Goal: Task Accomplishment & Management: Complete application form

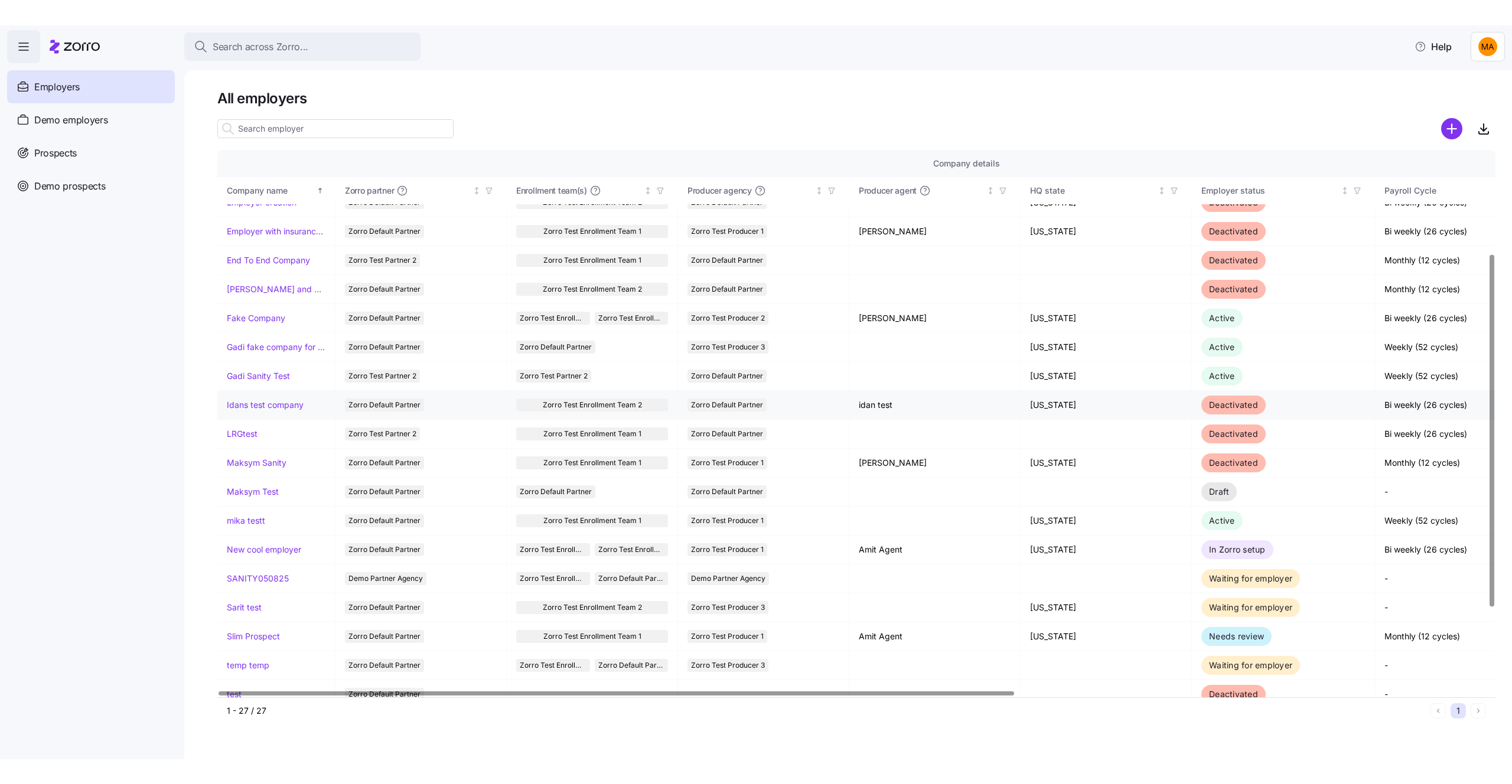
scroll to position [160, 0]
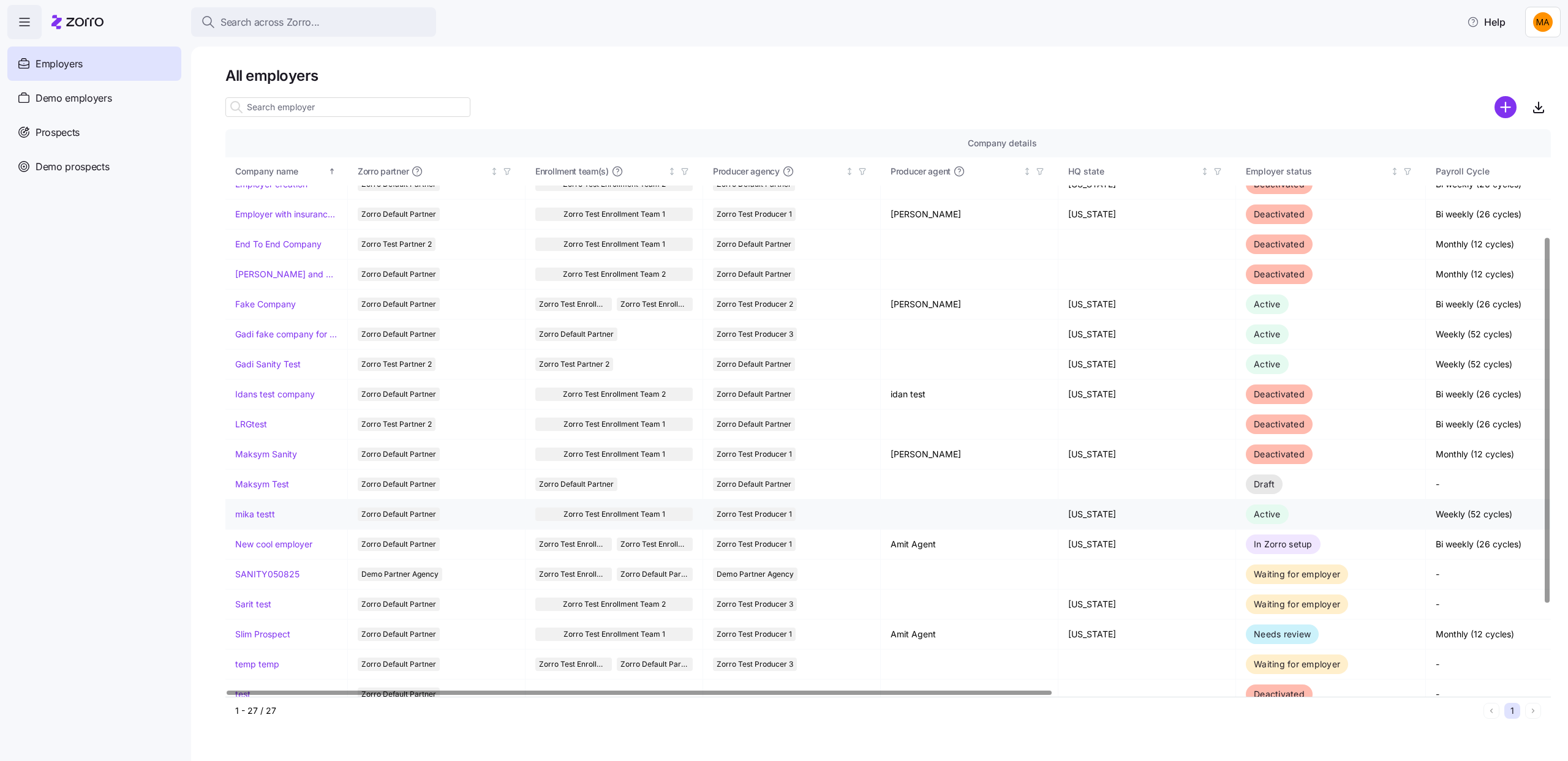
click at [265, 518] on link "mika testt" at bounding box center [255, 514] width 39 height 12
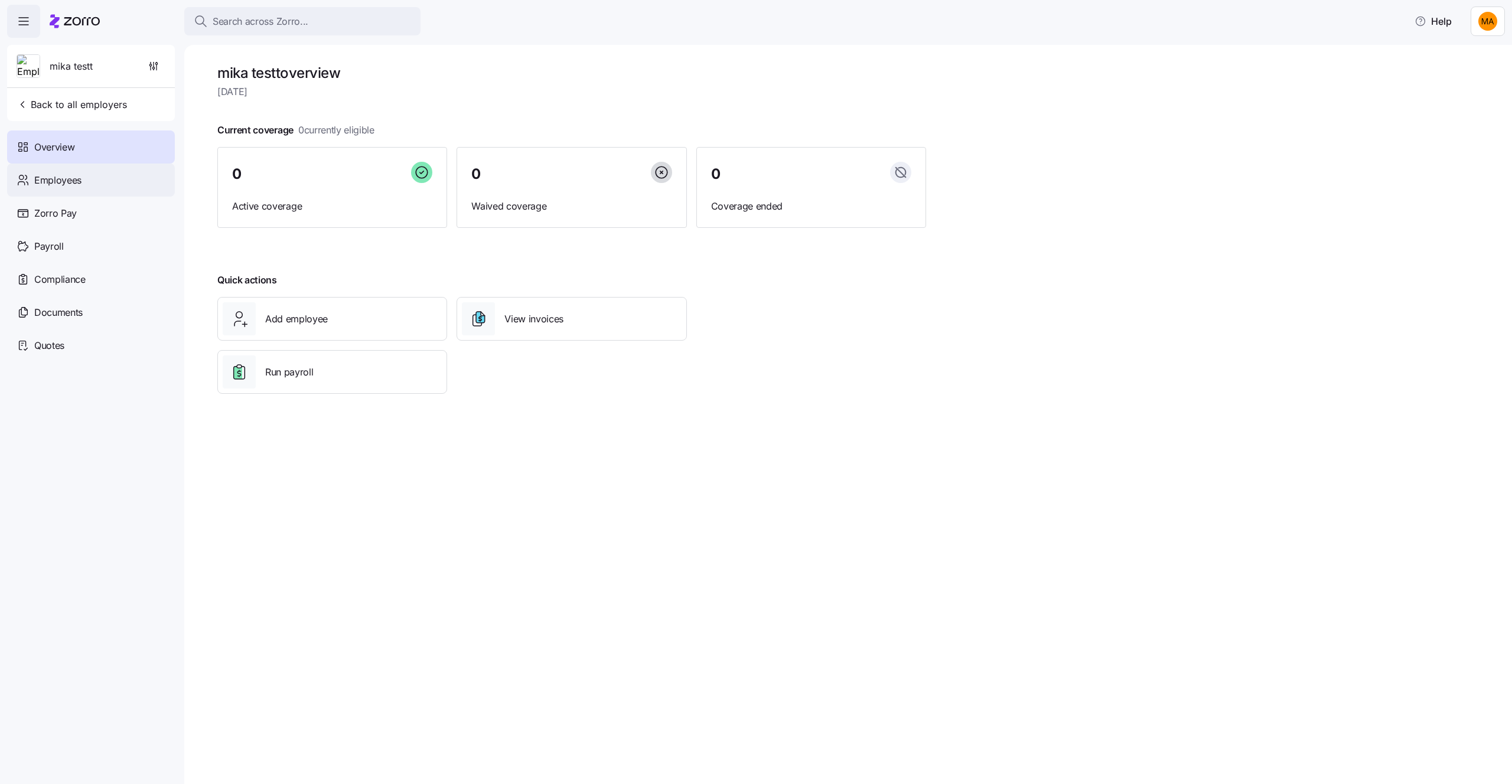
click at [83, 183] on div "Employees" at bounding box center [91, 180] width 168 height 33
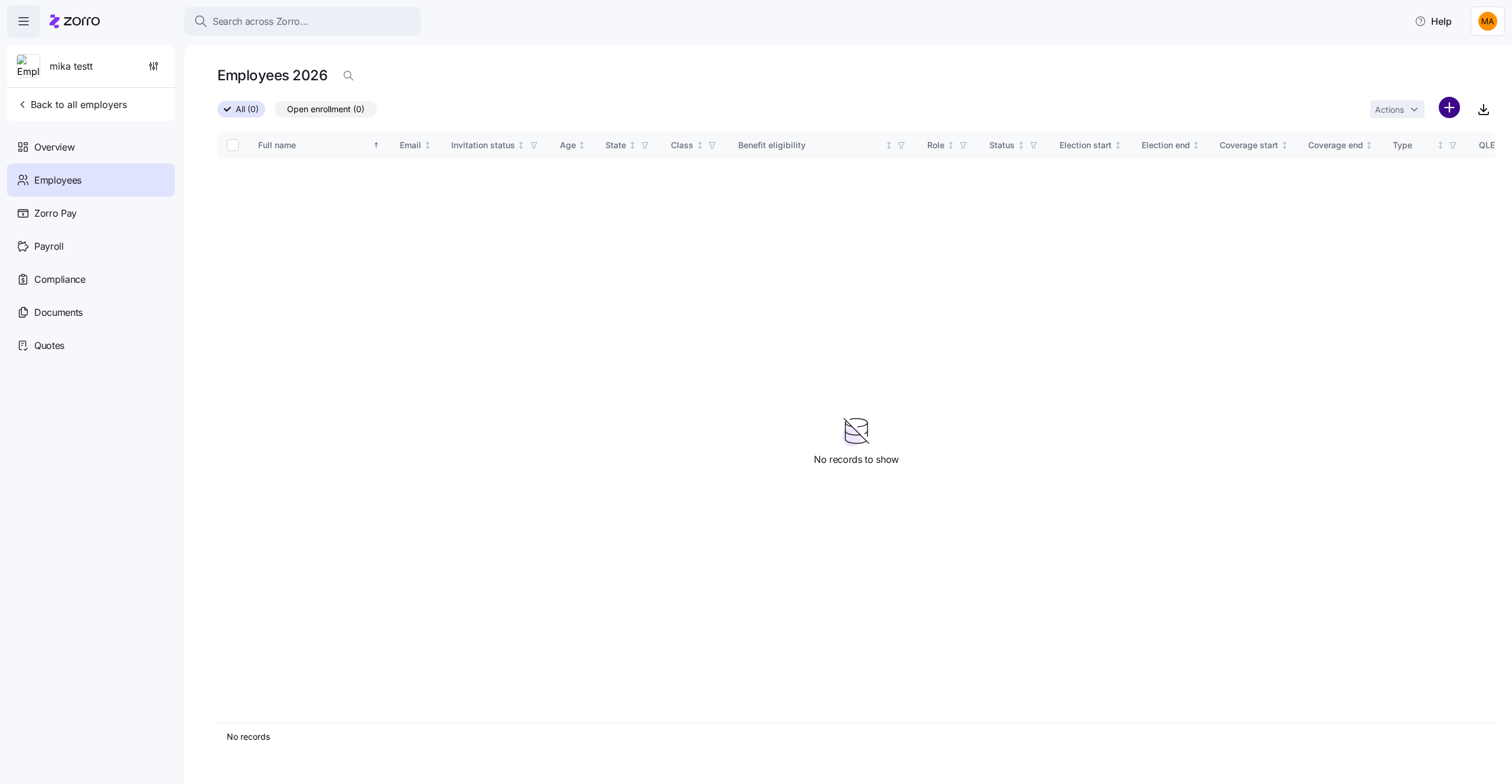
click at [1457, 109] on html "Search across Zorro... Help mika testt Back to all employers Overview Employees…" at bounding box center [756, 388] width 1512 height 777
click at [1413, 142] on span "Upload roster" at bounding box center [1396, 139] width 50 height 11
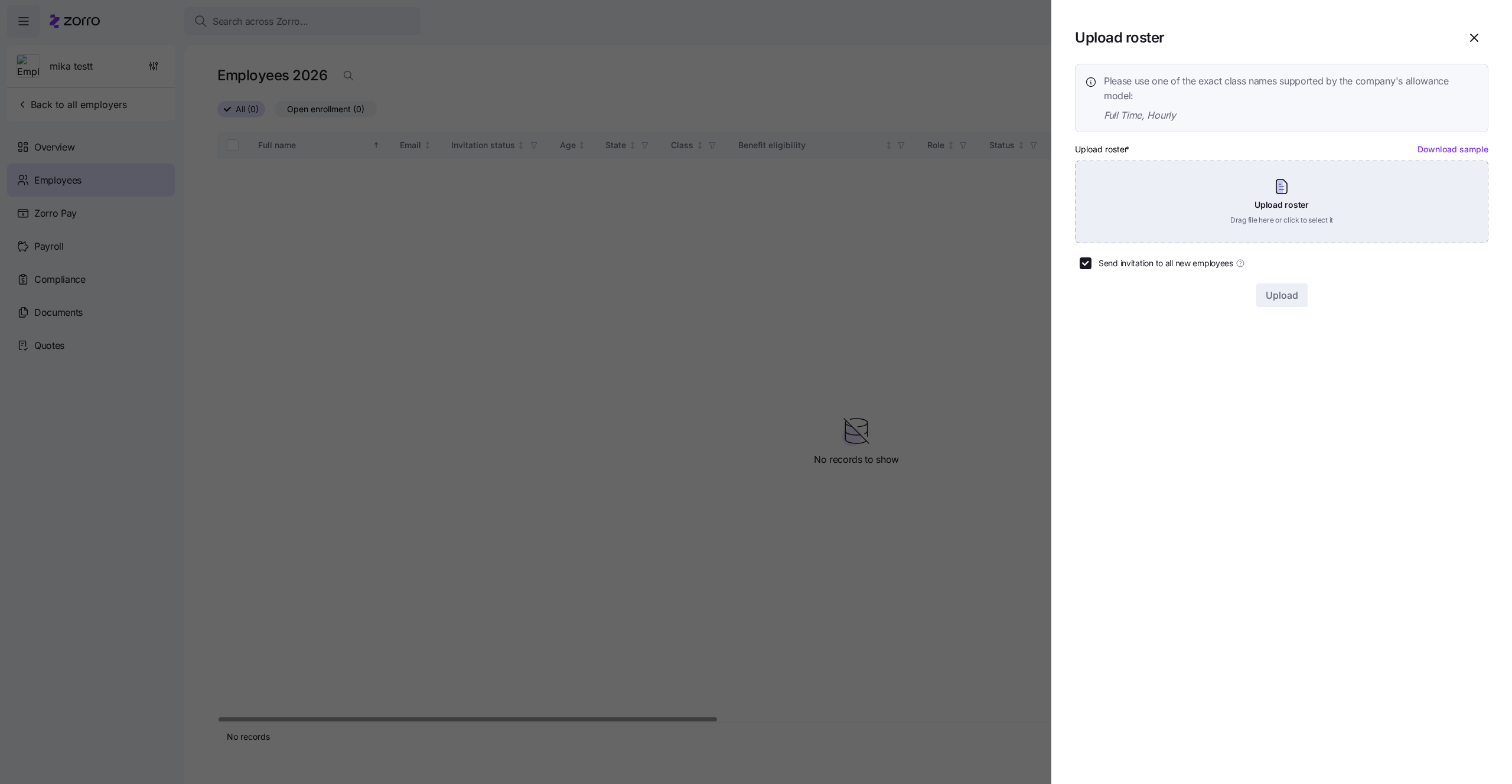
click at [1319, 205] on div "Upload roster Drag file here or click to select it" at bounding box center [1281, 202] width 414 height 83
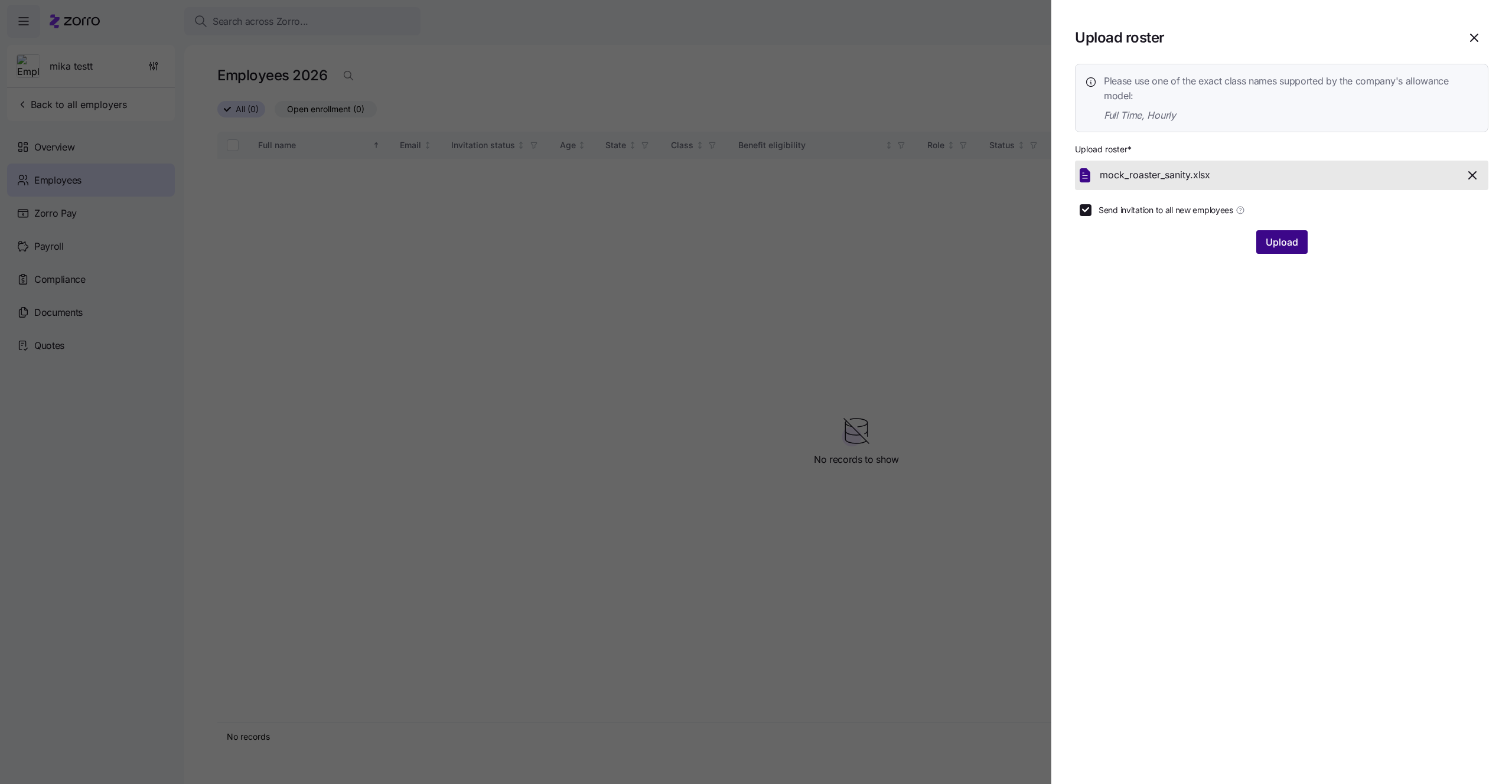
click at [1288, 232] on button "Upload" at bounding box center [1282, 242] width 52 height 24
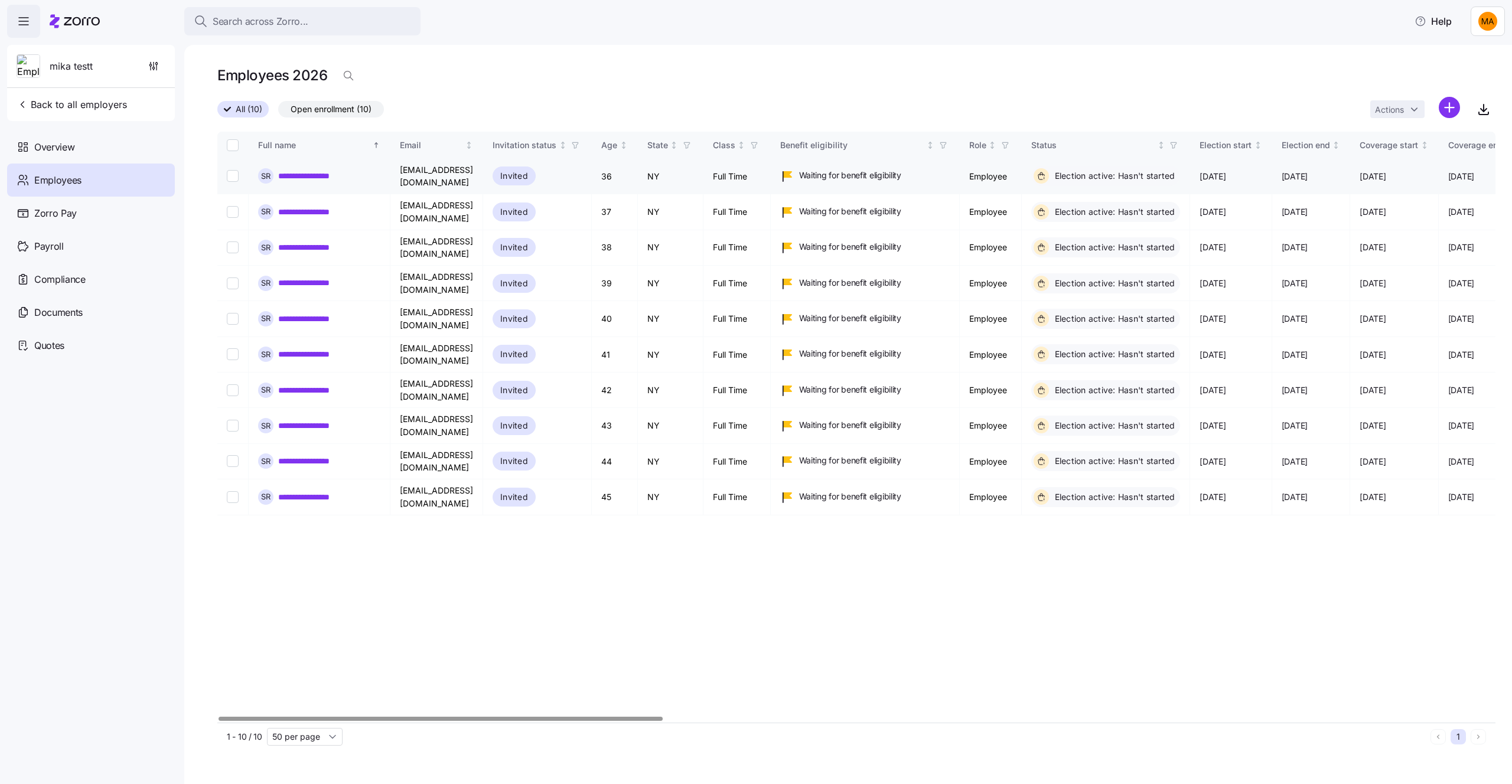
click at [313, 178] on link "**********" at bounding box center [312, 176] width 68 height 11
click at [233, 173] on input "Select record 1" at bounding box center [233, 176] width 11 height 11
checkbox input "true"
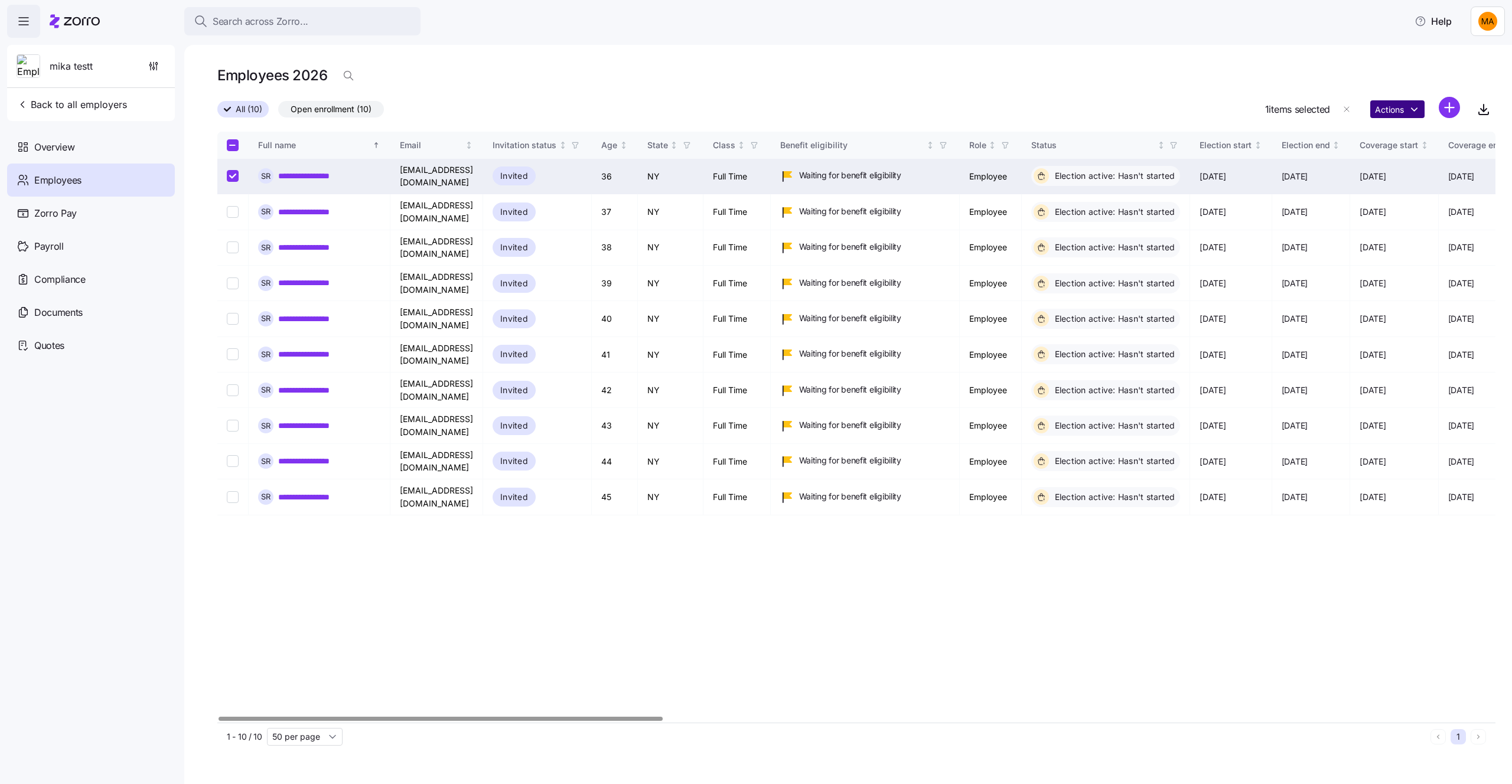
click at [1375, 107] on html "**********" at bounding box center [756, 388] width 1512 height 777
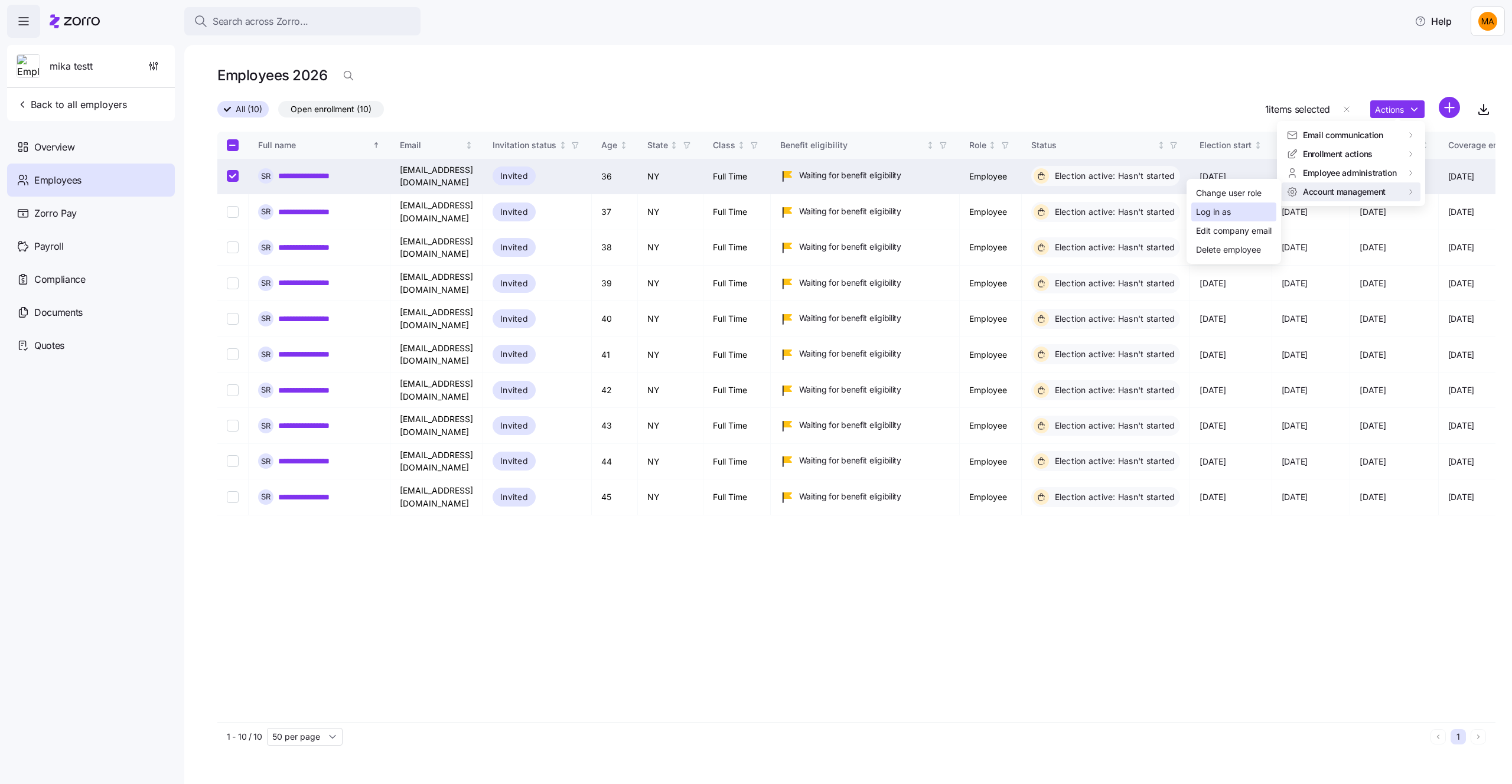
click at [1236, 213] on div "Log in as" at bounding box center [1233, 212] width 85 height 19
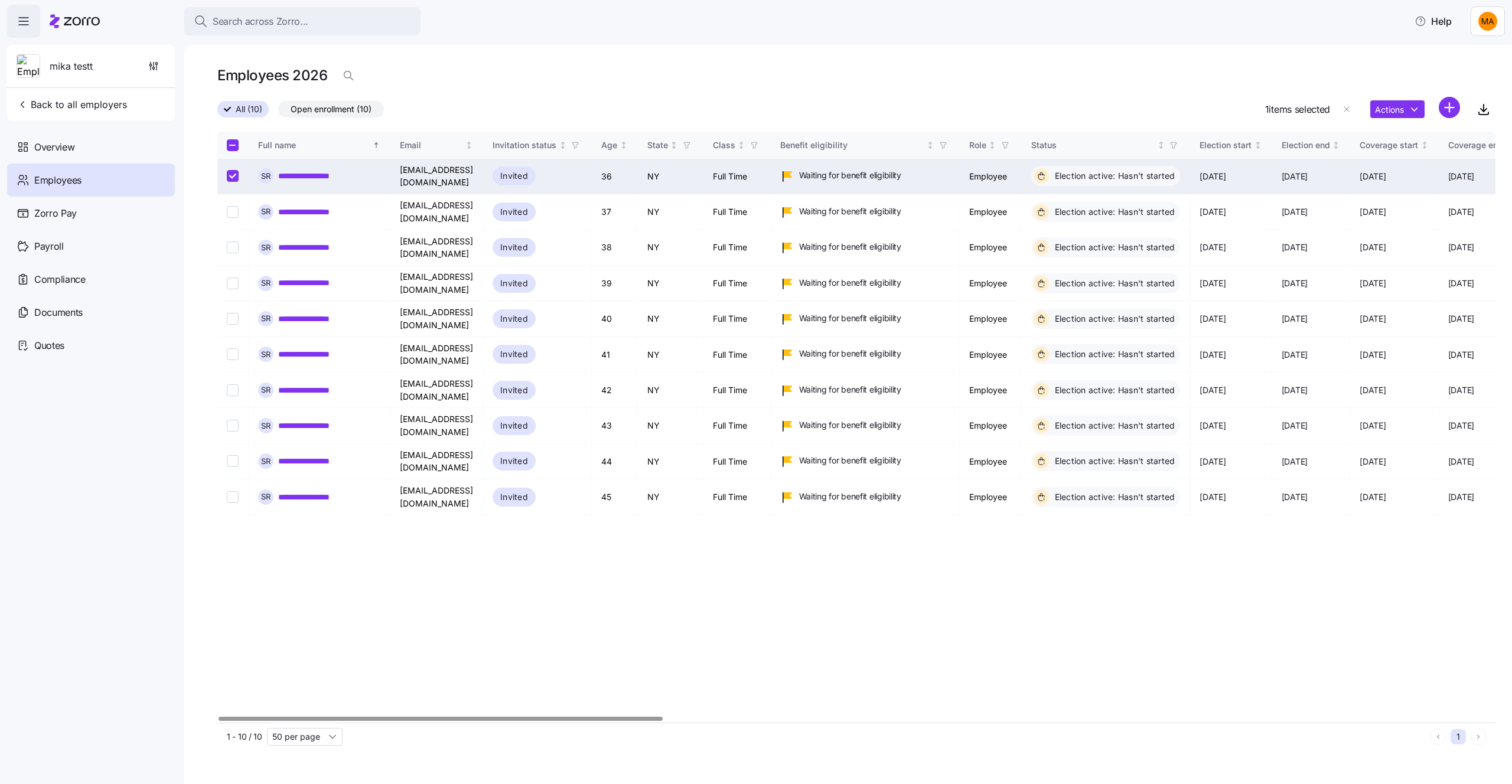
click at [297, 171] on link "**********" at bounding box center [312, 176] width 68 height 11
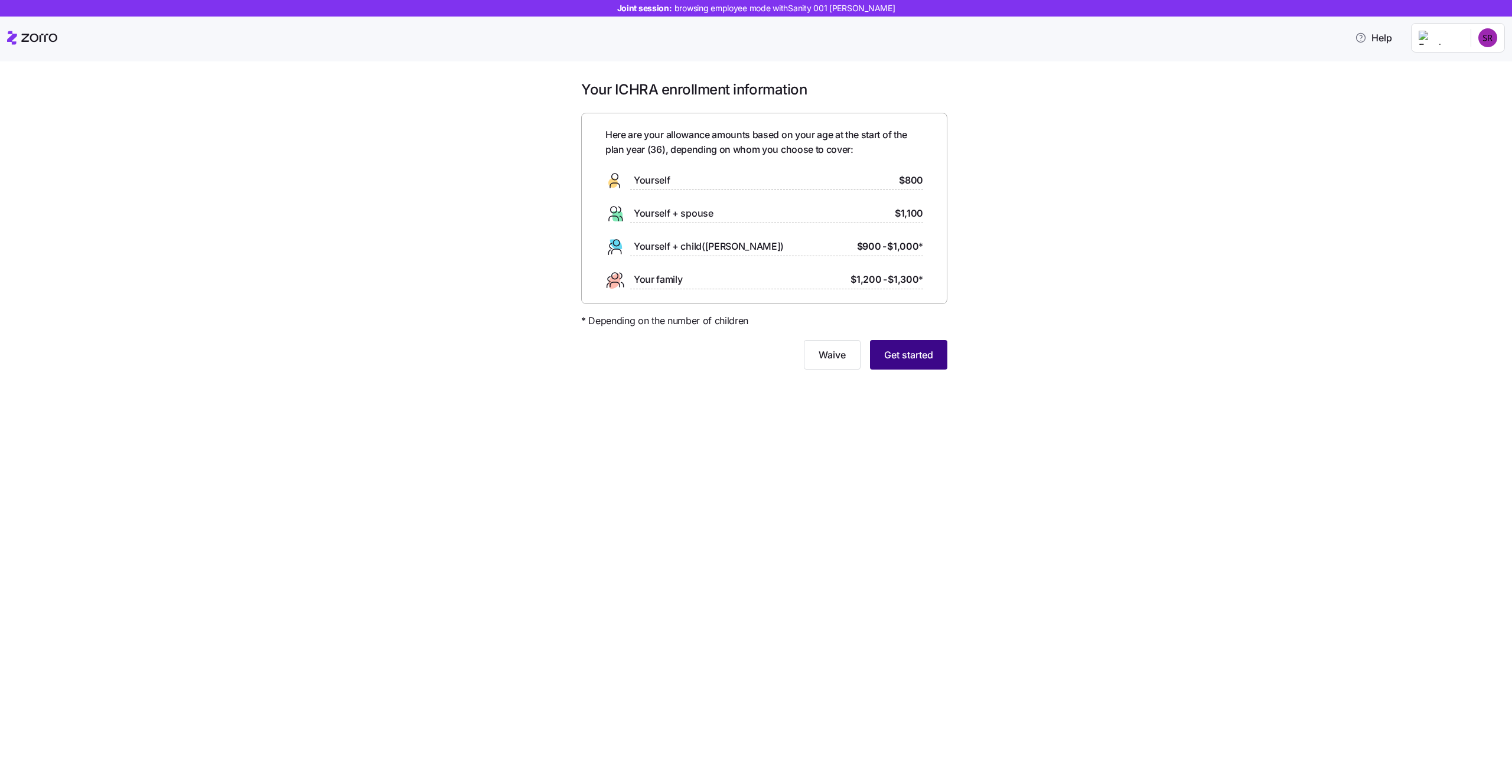
click at [904, 358] on span "Get started" at bounding box center [909, 355] width 49 height 14
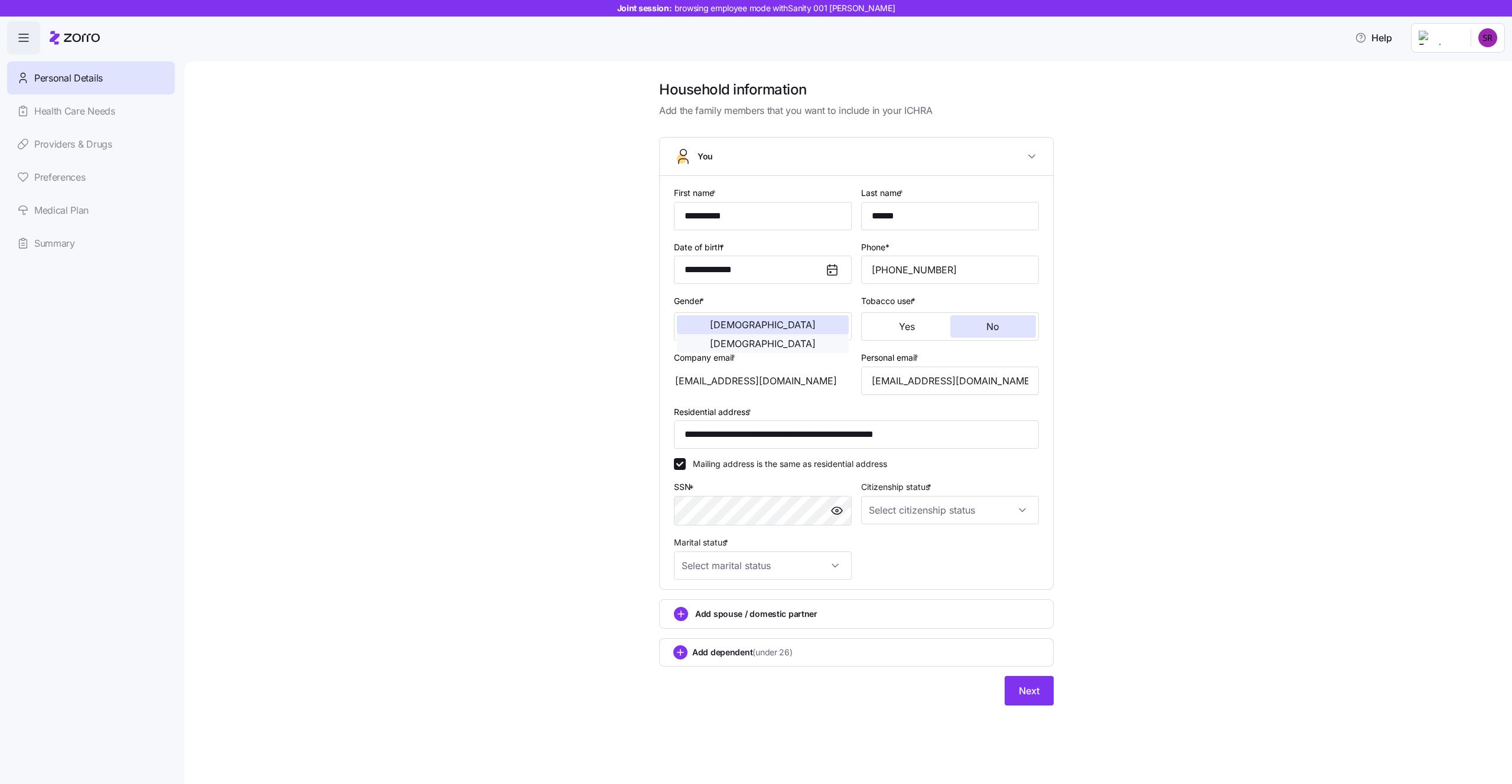
click at [821, 334] on button "Female" at bounding box center [762, 343] width 172 height 19
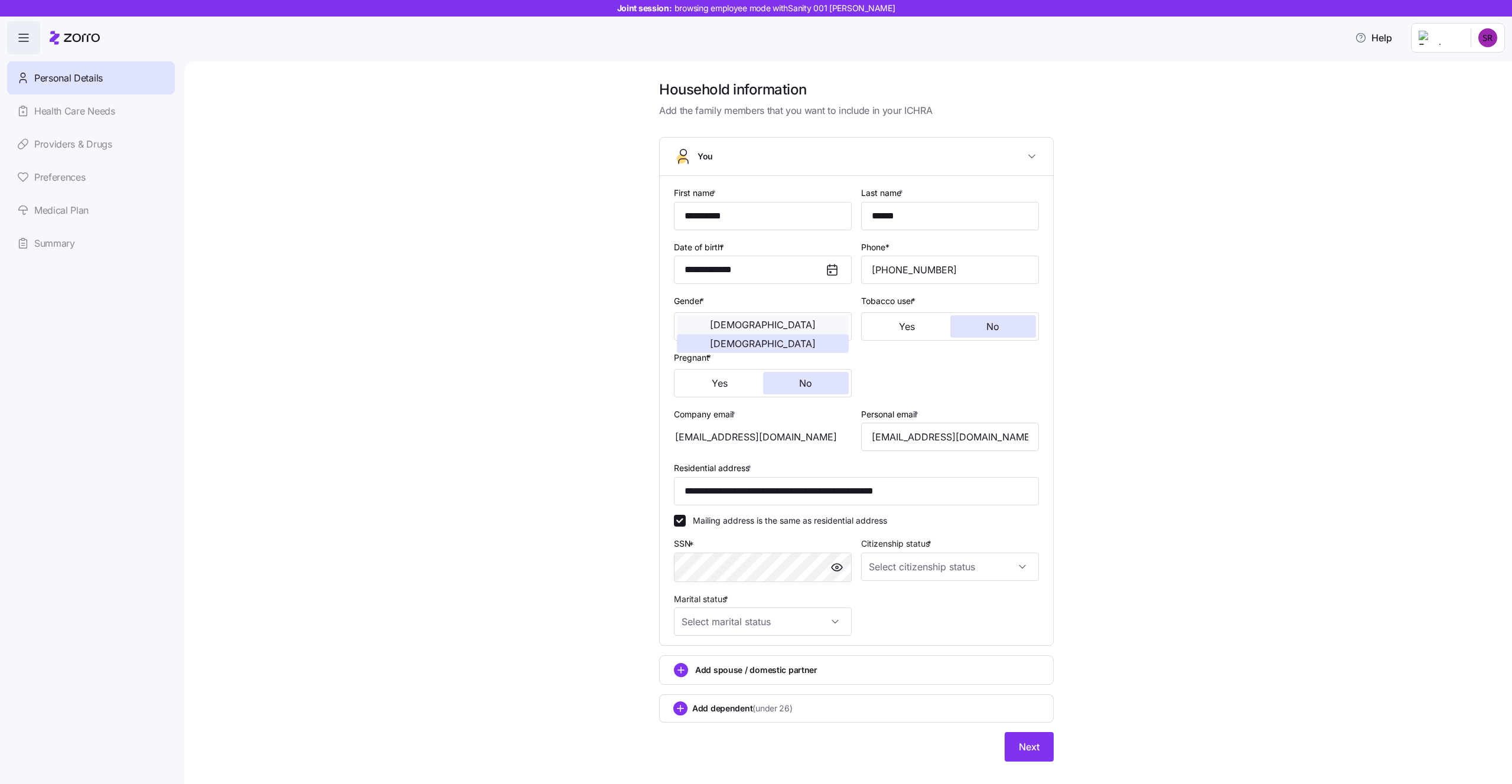
click at [733, 328] on button "Male" at bounding box center [762, 325] width 172 height 19
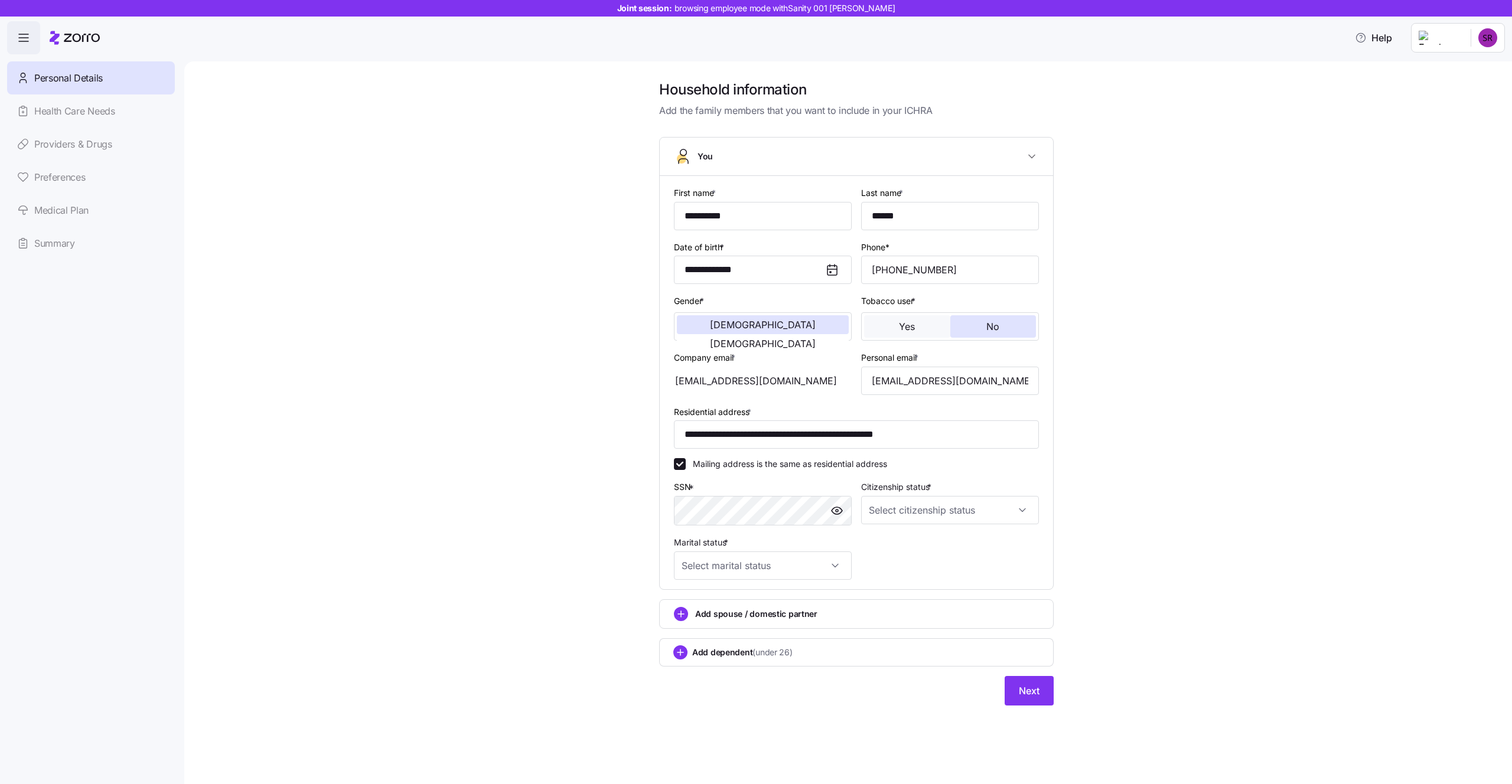
click at [910, 332] on button "Yes" at bounding box center [907, 326] width 86 height 22
click at [784, 334] on button "Female" at bounding box center [762, 343] width 172 height 19
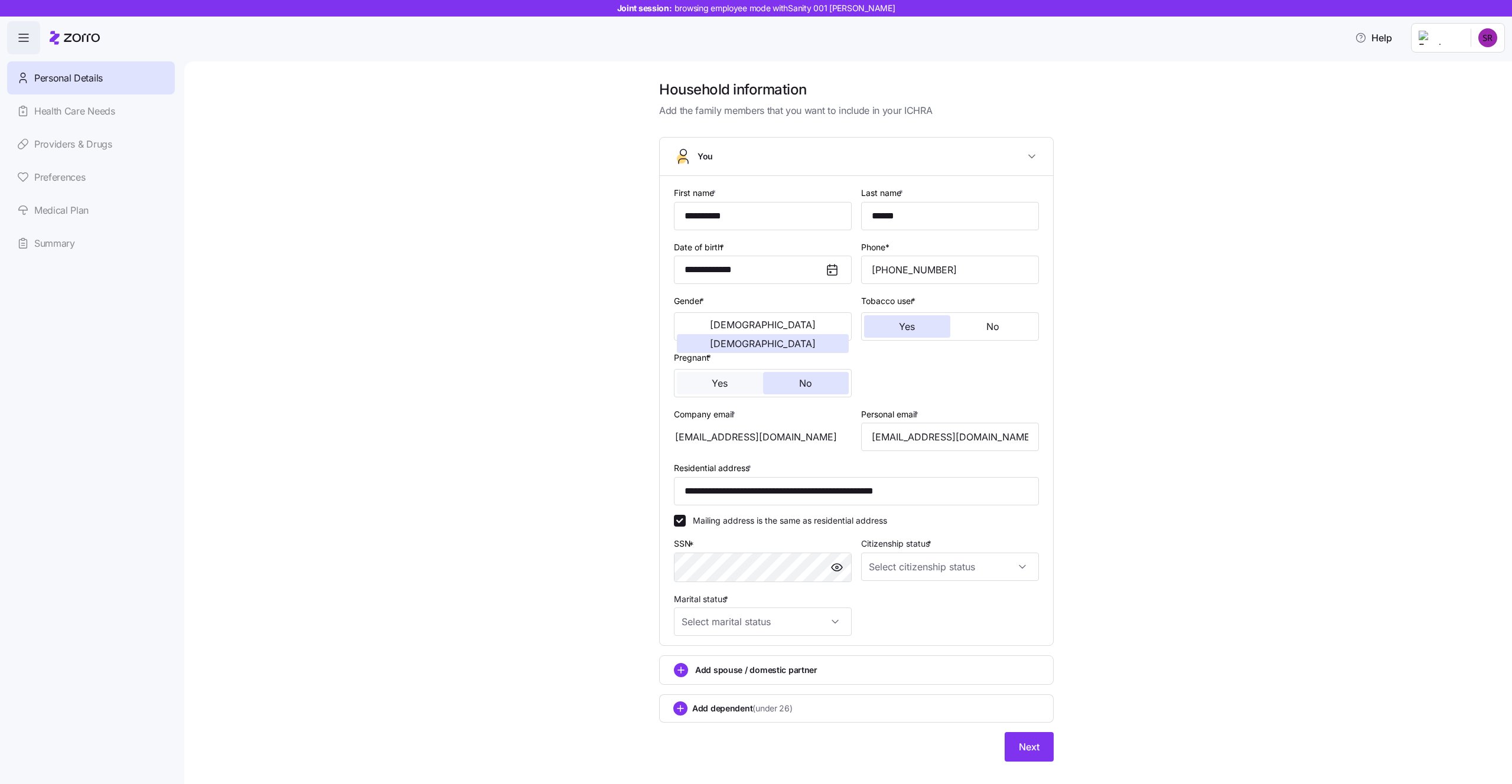
click at [725, 376] on button "Yes" at bounding box center [720, 383] width 86 height 22
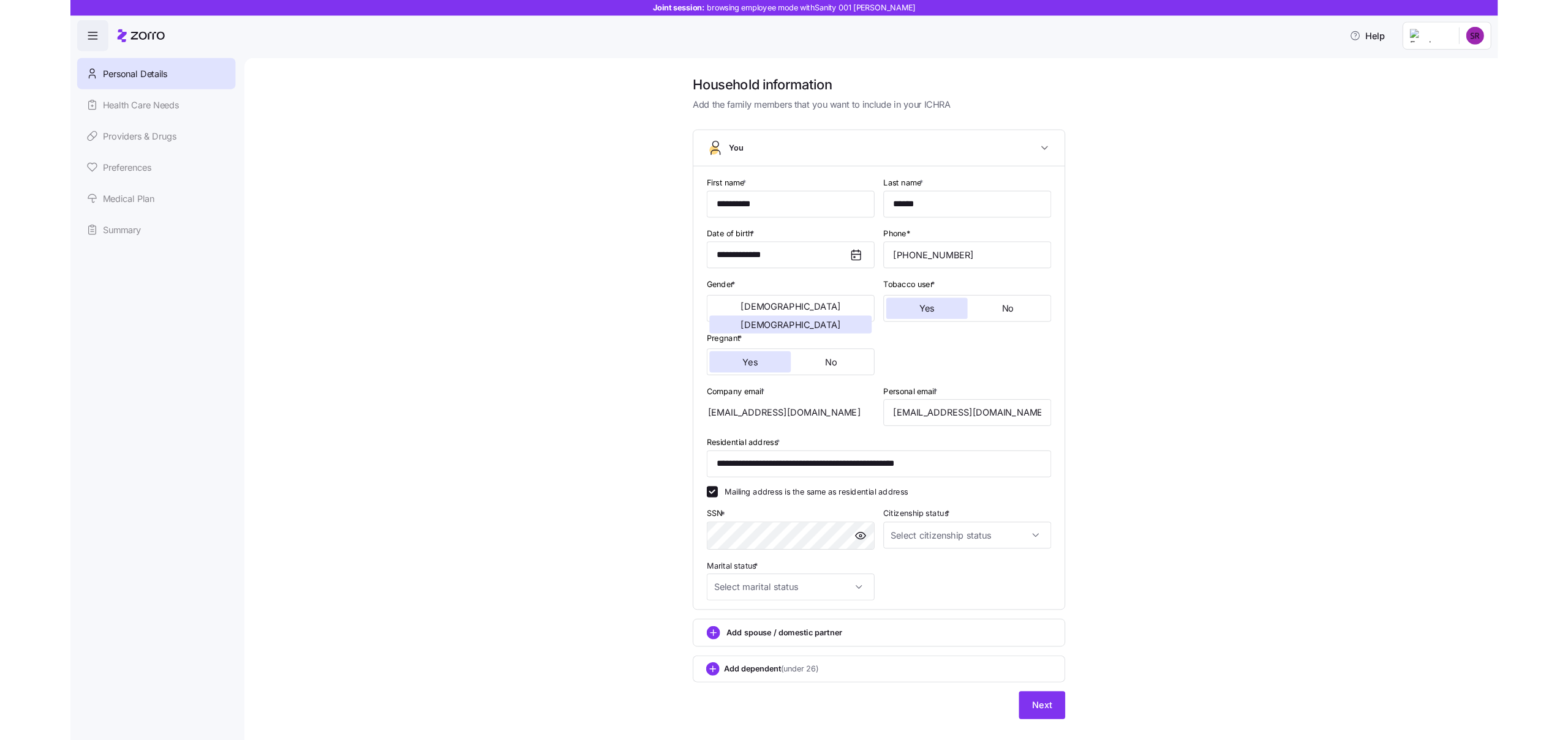
scroll to position [21, 0]
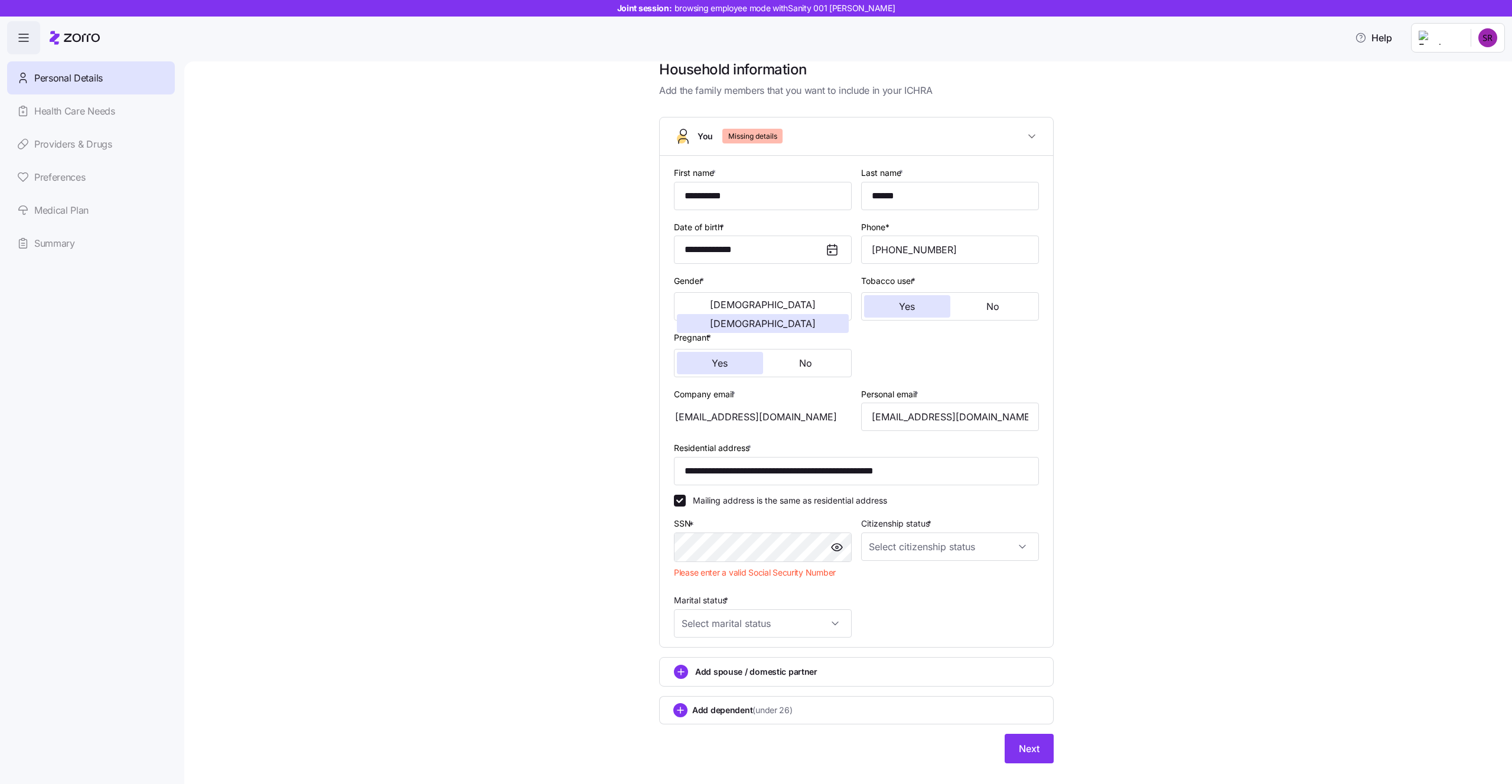
click at [776, 596] on div "Marital status *" at bounding box center [762, 615] width 177 height 45
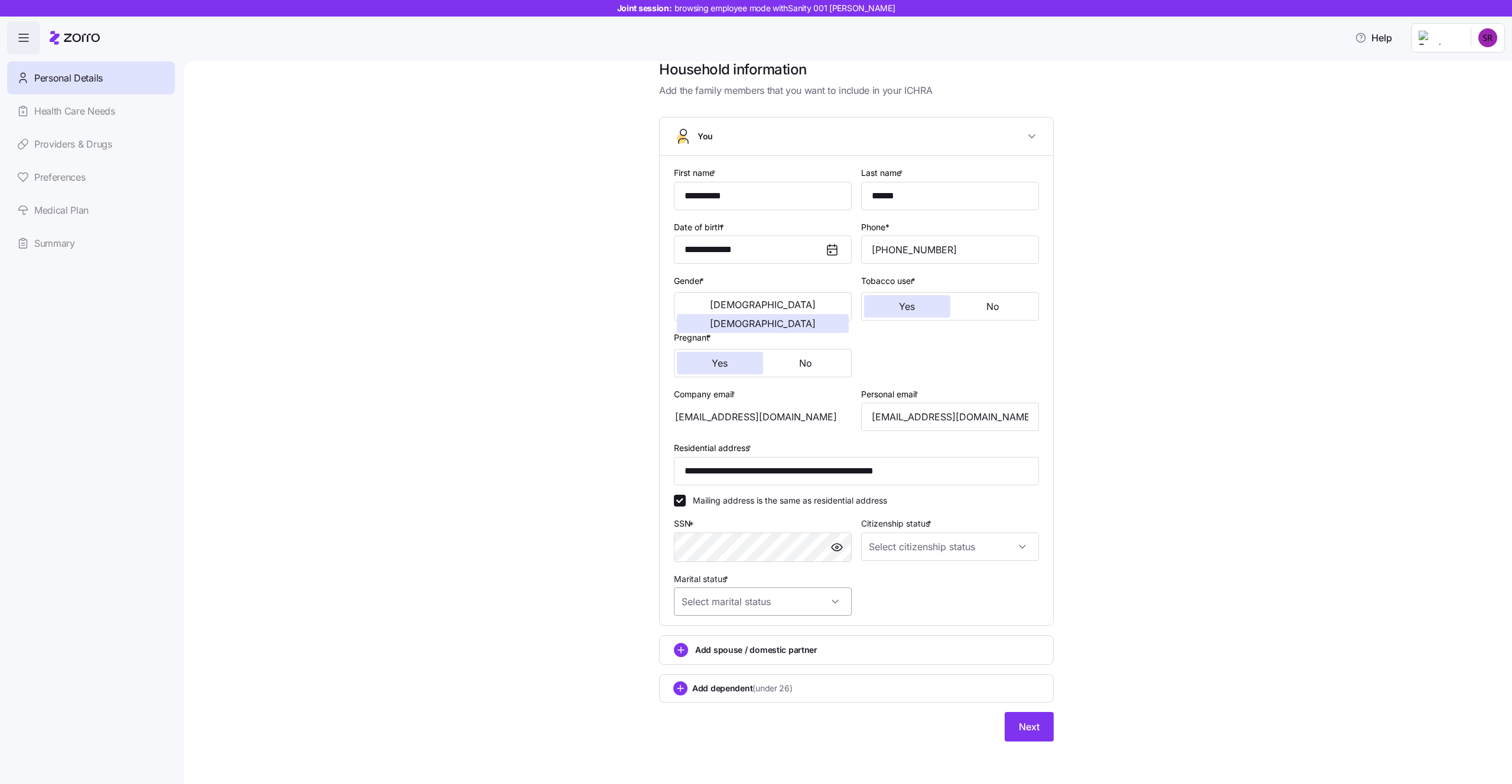
click at [761, 605] on input "Marital status *" at bounding box center [762, 601] width 177 height 28
click at [749, 626] on div "Single" at bounding box center [763, 638] width 168 height 25
type input "Single"
click at [975, 551] on input "Citizenship status *" at bounding box center [950, 546] width 177 height 28
click at [914, 607] on span "Resident alien" at bounding box center [902, 607] width 54 height 13
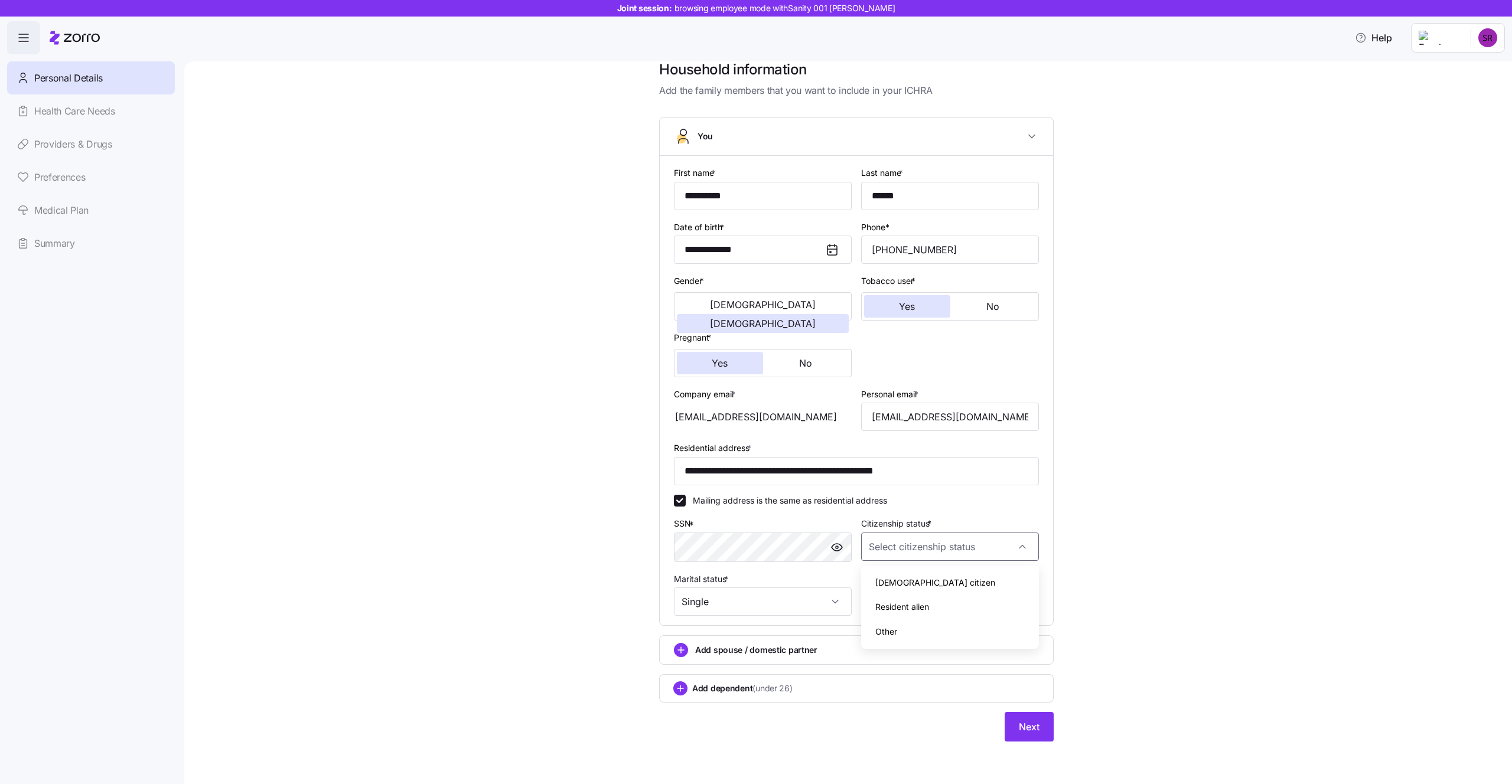
type input "Resident alien"
click at [1028, 737] on button "Next" at bounding box center [1029, 727] width 49 height 29
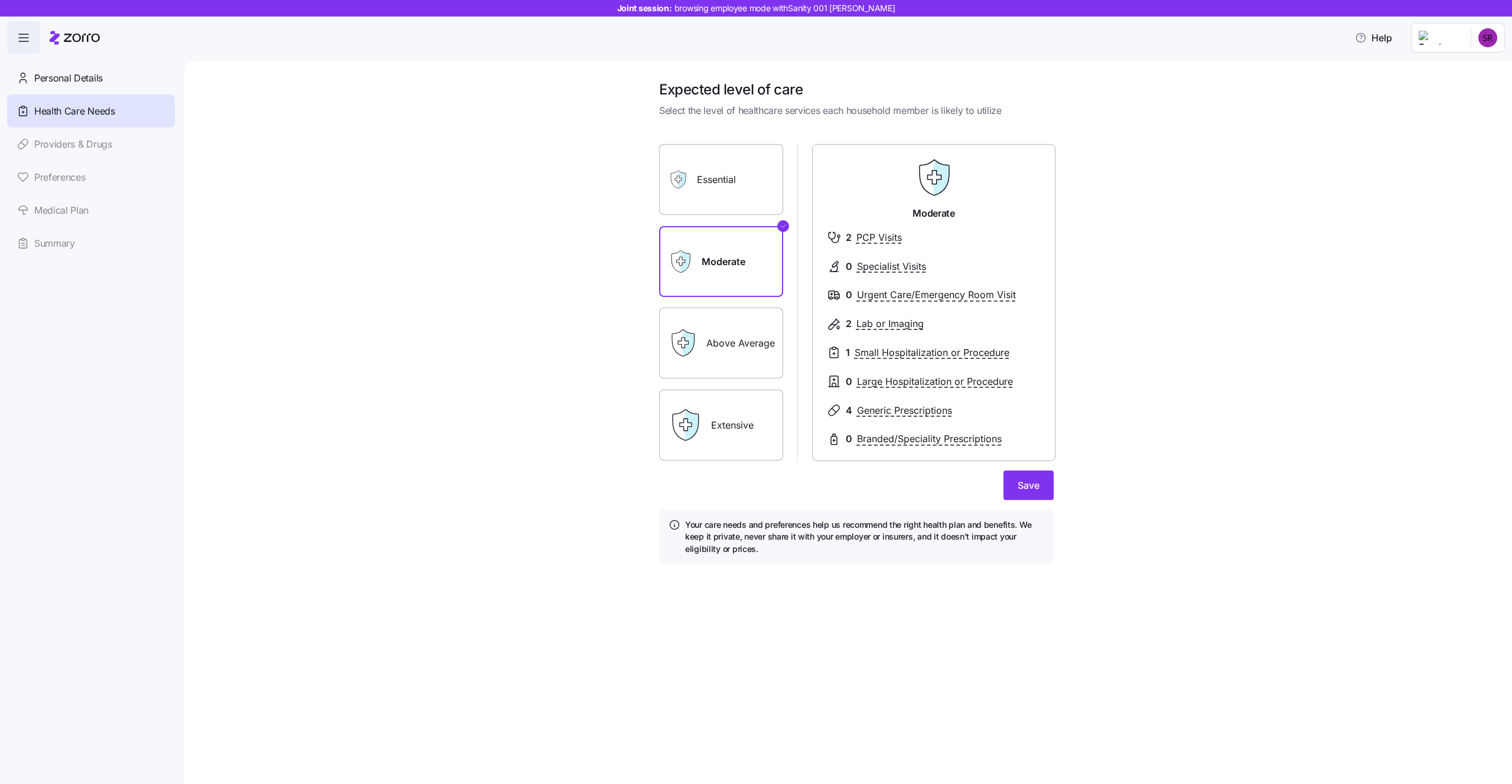
click at [717, 346] on label "Above Average" at bounding box center [721, 342] width 124 height 71
click at [0, 0] on input "Above Average" at bounding box center [0, 0] width 0 height 0
click at [723, 415] on label "Extensive" at bounding box center [721, 425] width 124 height 71
click at [0, 0] on input "Extensive" at bounding box center [0, 0] width 0 height 0
click at [721, 179] on label "Essential" at bounding box center [721, 179] width 124 height 71
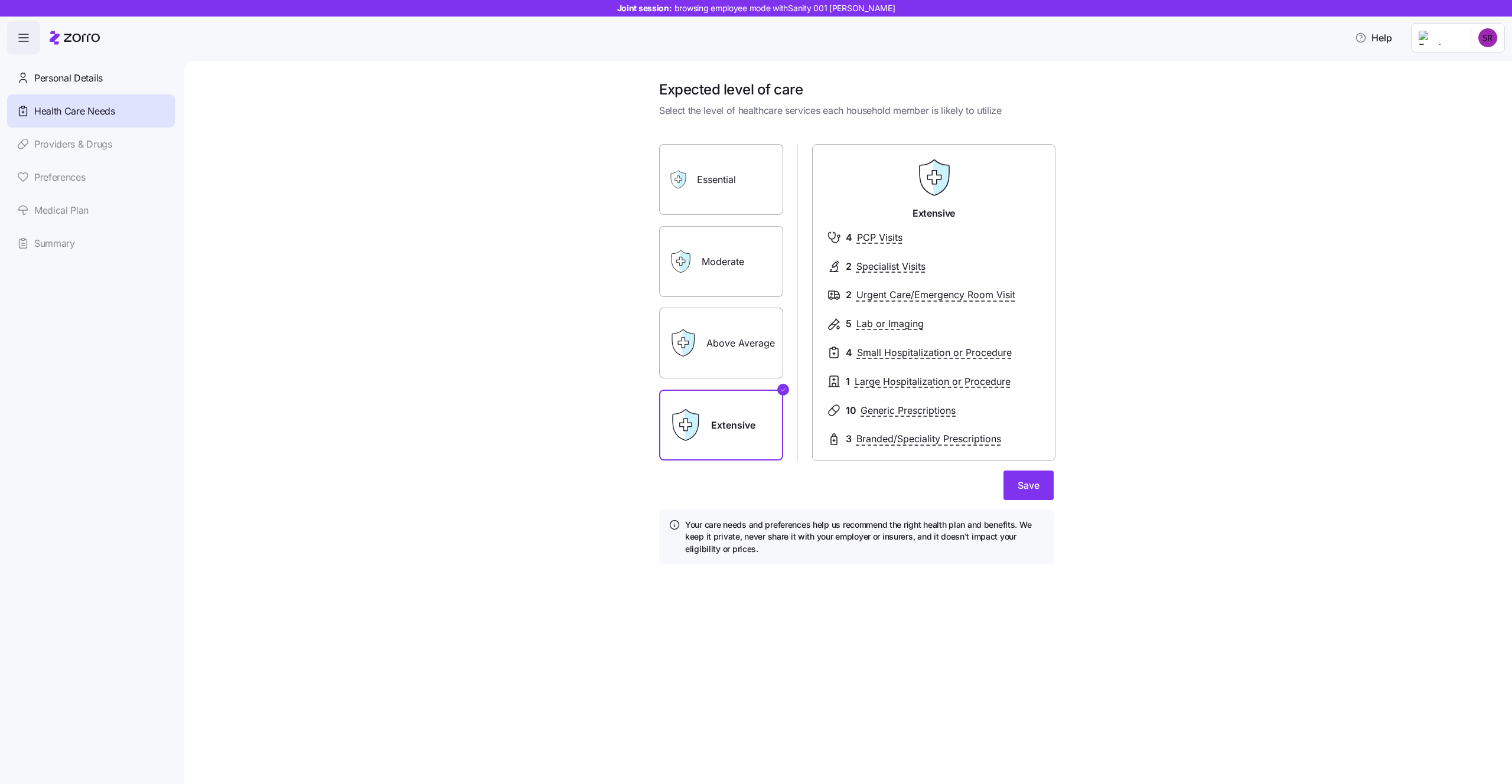
click at [0, 0] on input "Essential" at bounding box center [0, 0] width 0 height 0
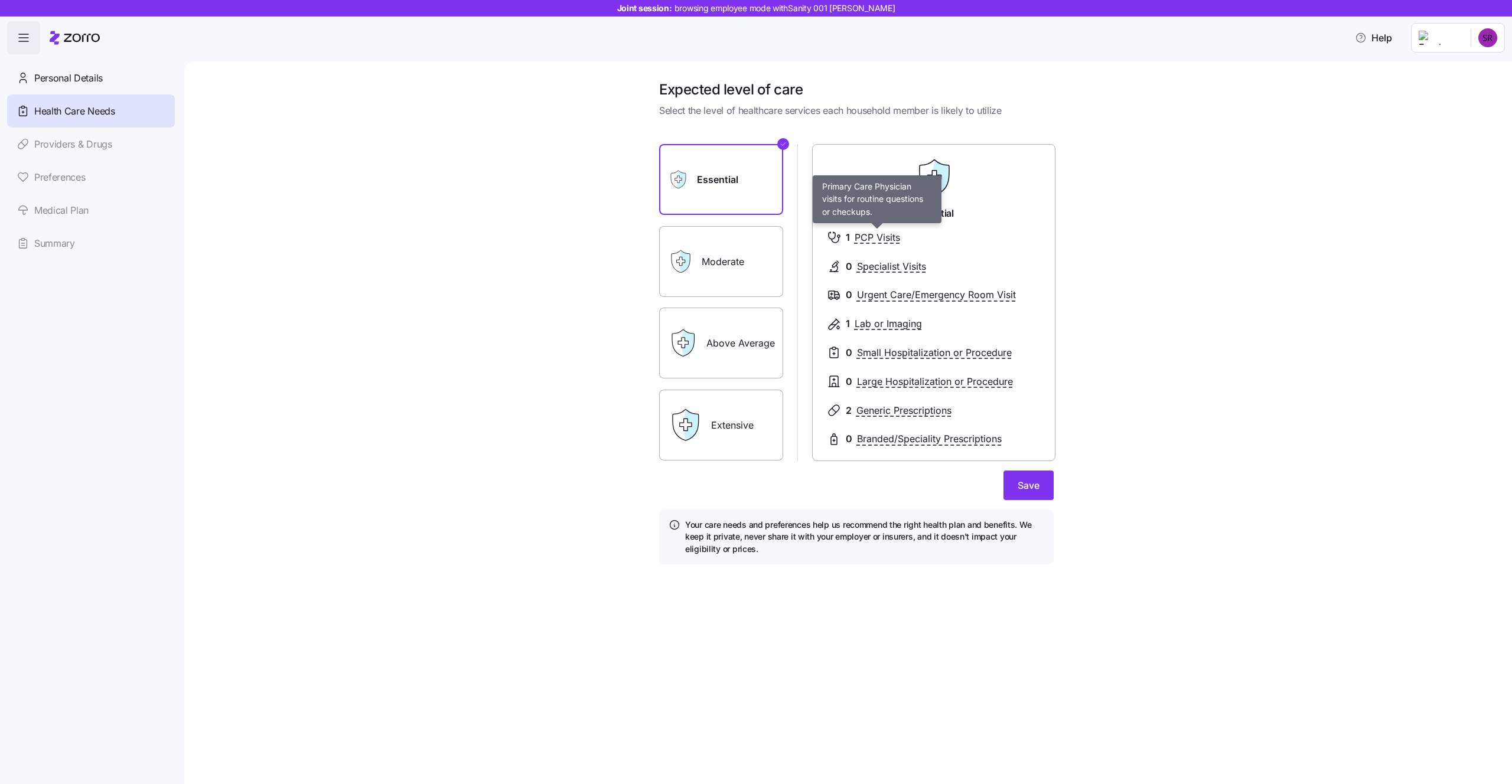
click at [855, 235] on span "PCP Visits" at bounding box center [877, 238] width 45 height 15
click at [1016, 487] on button "Save" at bounding box center [1029, 485] width 50 height 29
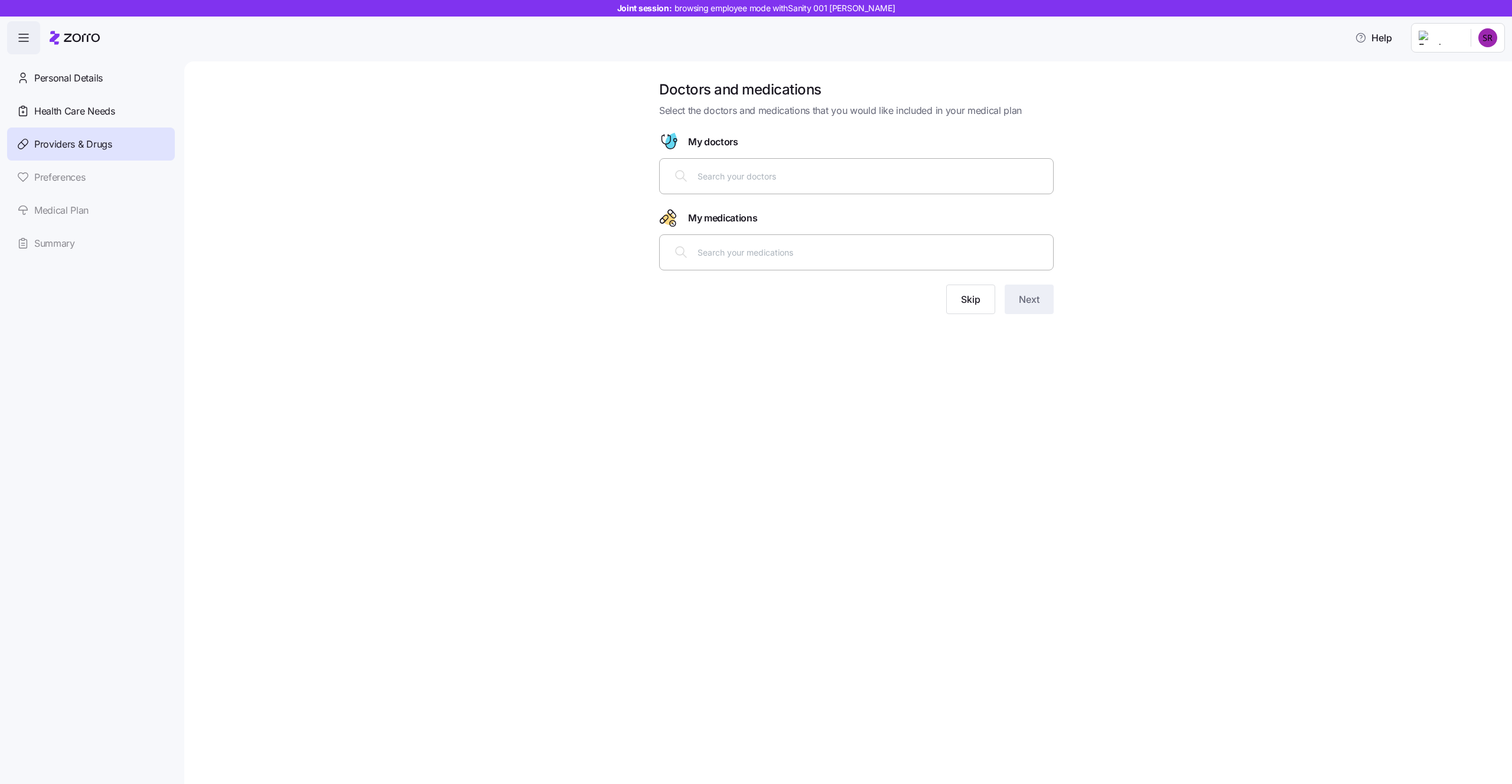
click at [869, 168] on div at bounding box center [856, 175] width 379 height 28
click at [974, 304] on span "Skip" at bounding box center [970, 299] width 19 height 14
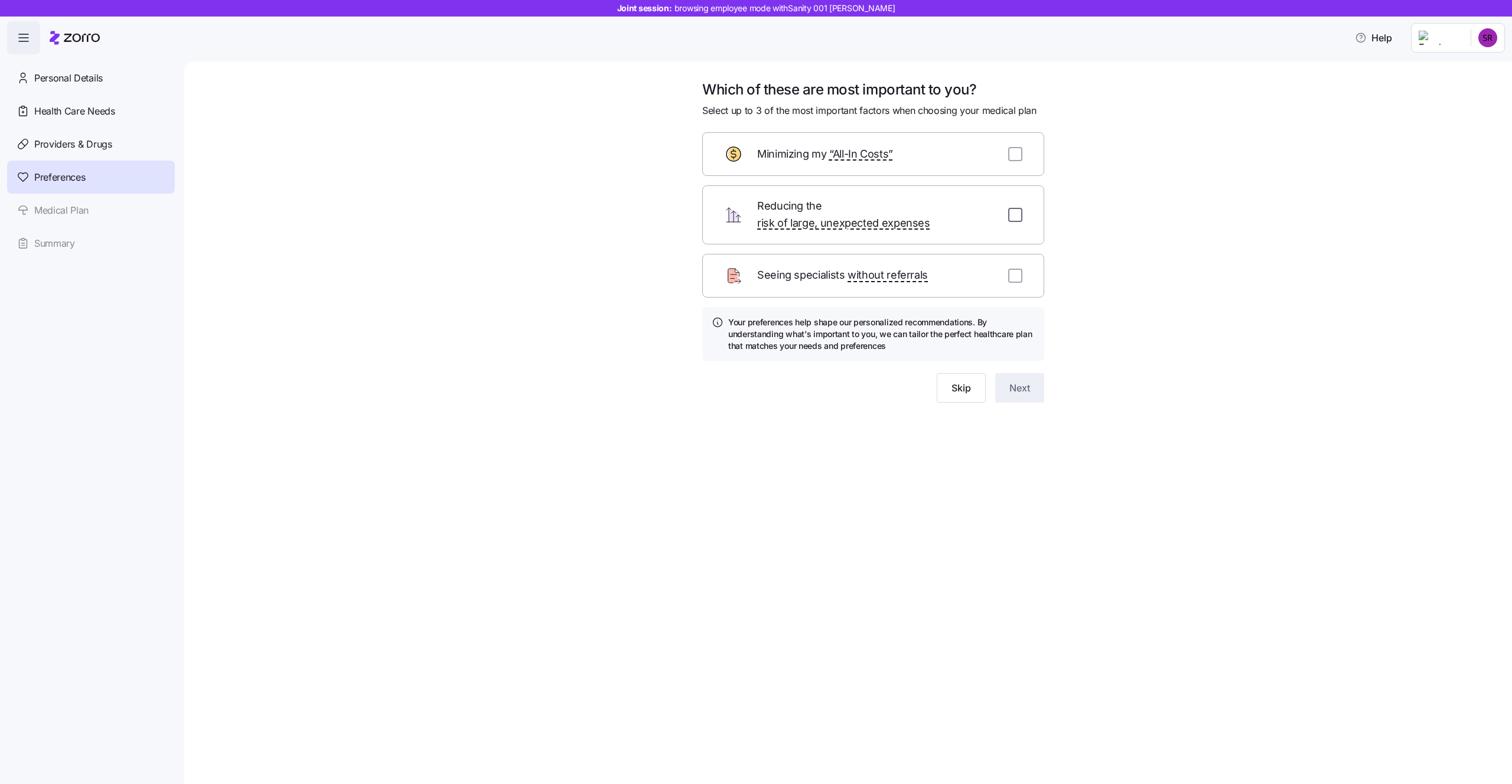
click at [1012, 207] on input "checkbox" at bounding box center [1015, 215] width 14 height 14
checkbox input "true"
click at [1021, 269] on input "checkbox" at bounding box center [1015, 276] width 14 height 14
checkbox input "true"
click at [1010, 381] on span "Next" at bounding box center [1019, 388] width 21 height 14
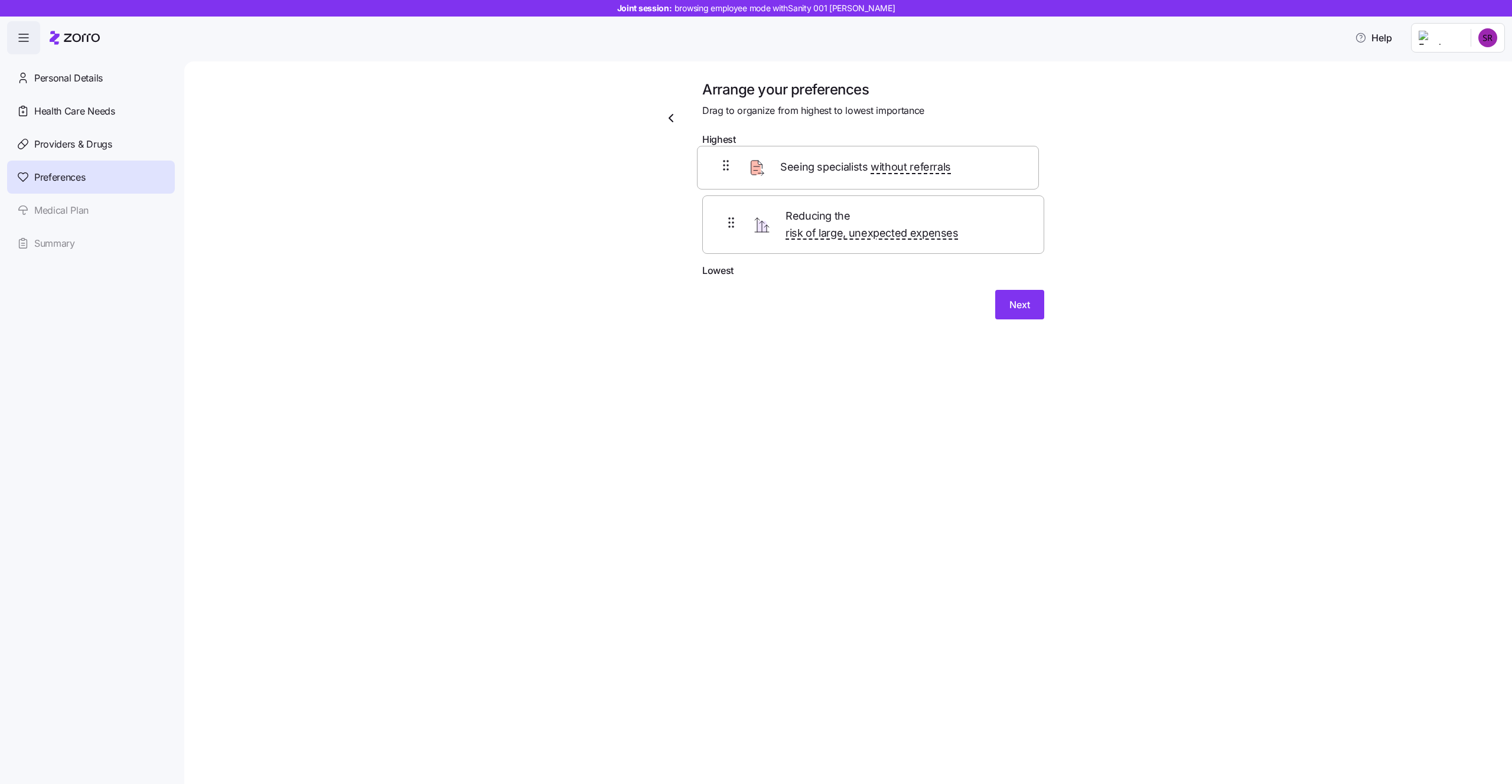
drag, startPoint x: 723, startPoint y: 233, endPoint x: 717, endPoint y: 172, distance: 61.3
click at [717, 171] on div "Reducing the risk of large, unexpected expenses Seeing specialists without refe…" at bounding box center [873, 207] width 342 height 112
click at [1015, 307] on span "Next" at bounding box center [1019, 314] width 21 height 14
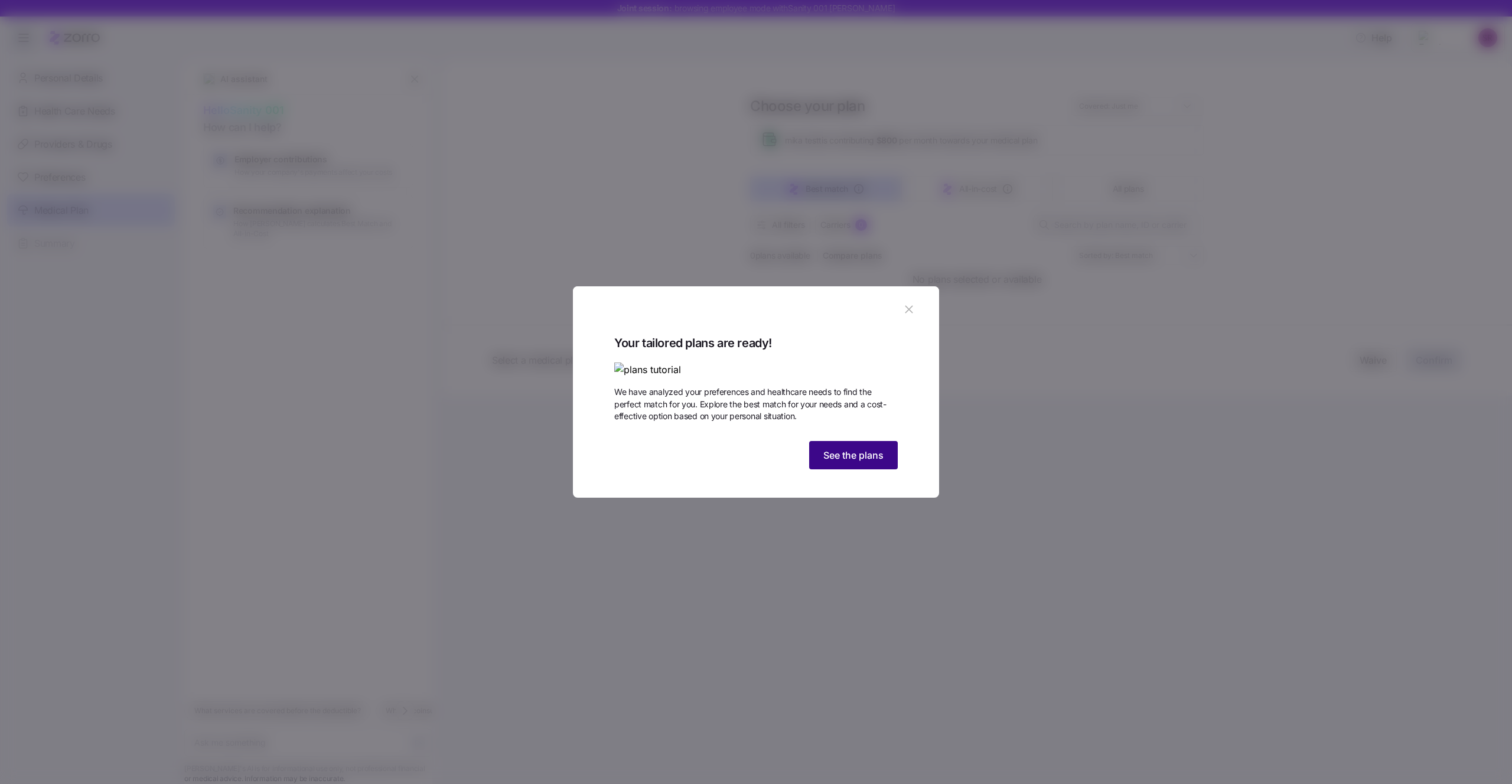
click at [861, 462] on span "See the plans" at bounding box center [853, 455] width 60 height 14
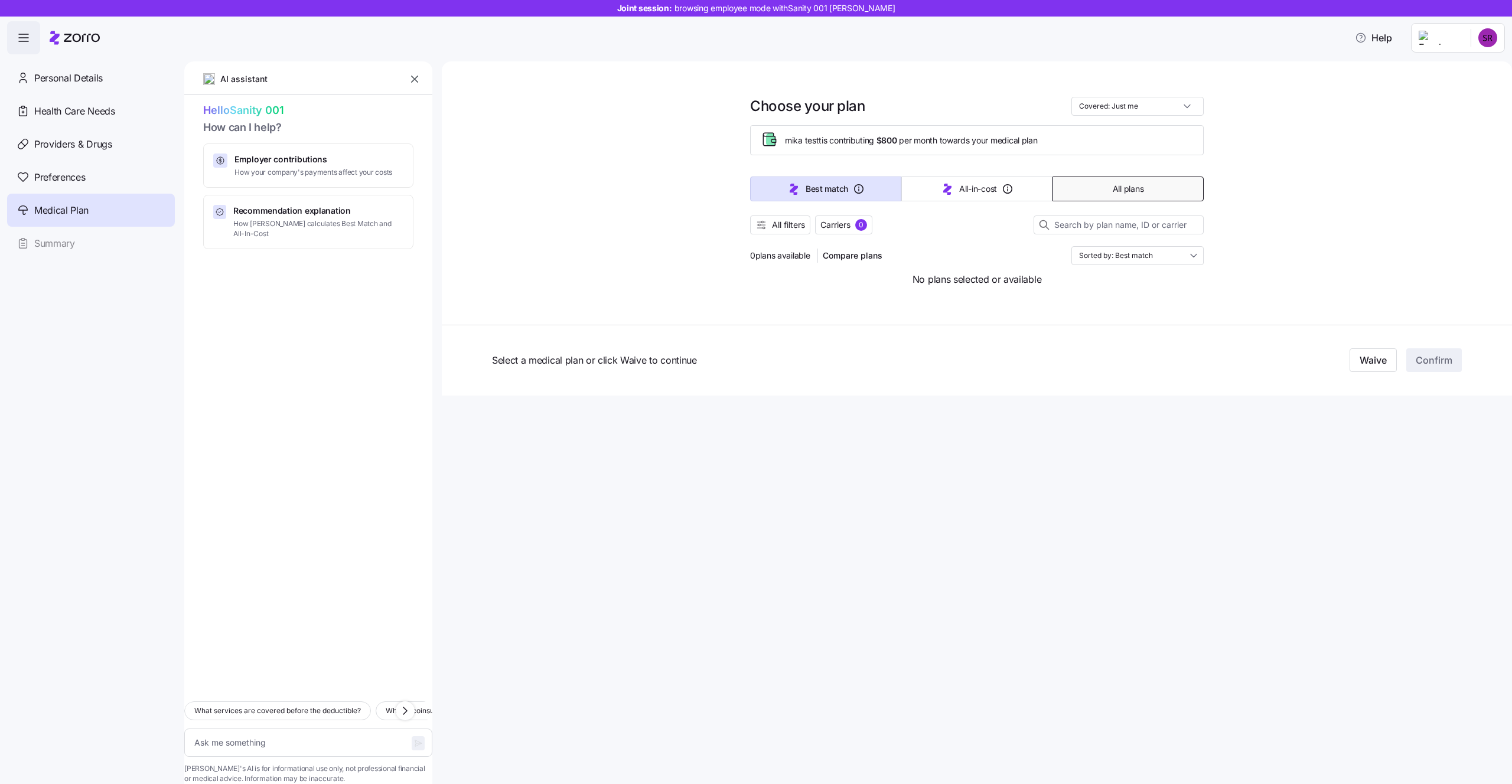
click at [1091, 187] on button "All plans" at bounding box center [1128, 189] width 151 height 25
type textarea "x"
type input "Sorted by: Premium"
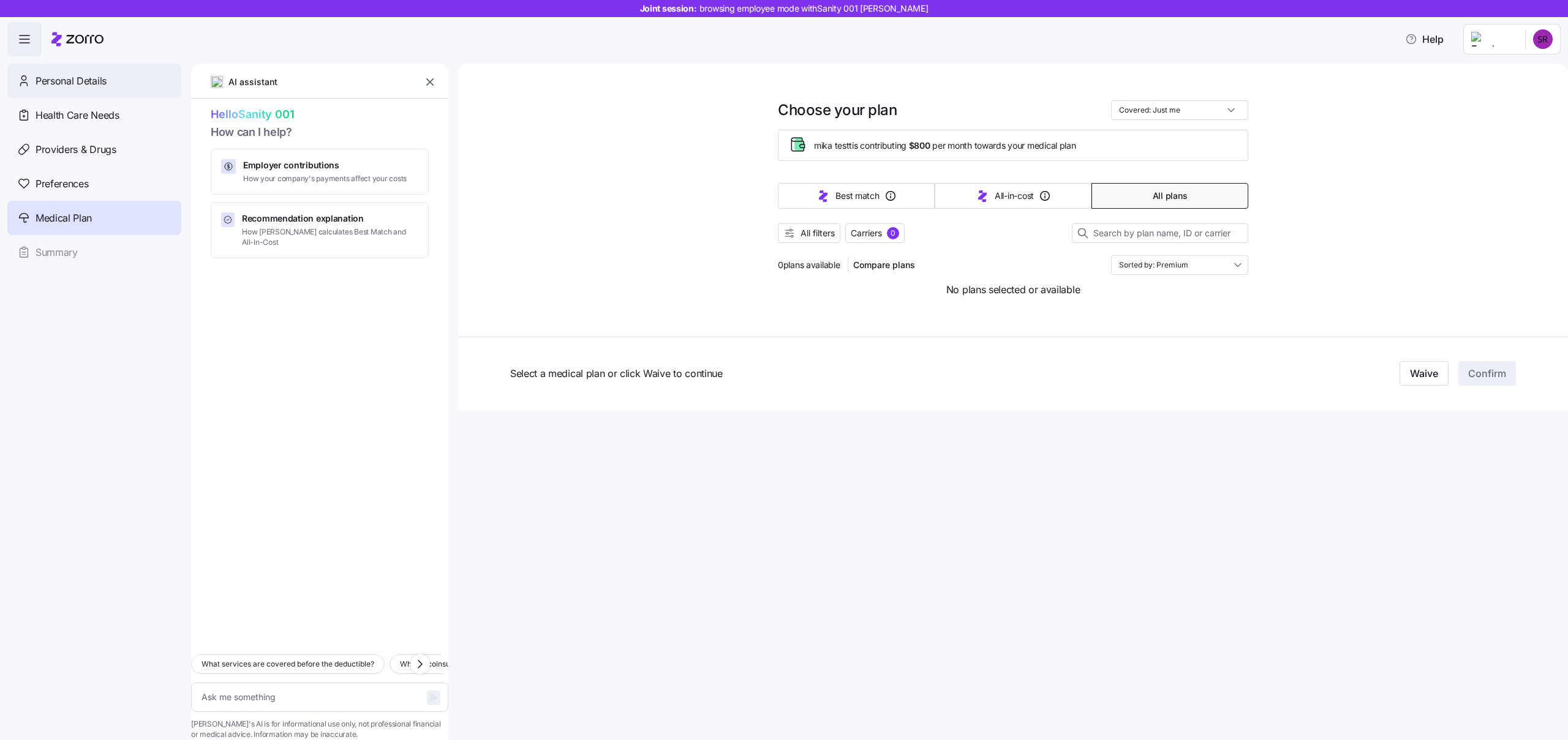
click at [67, 71] on div "Personal Details" at bounding box center [95, 81] width 174 height 34
type textarea "x"
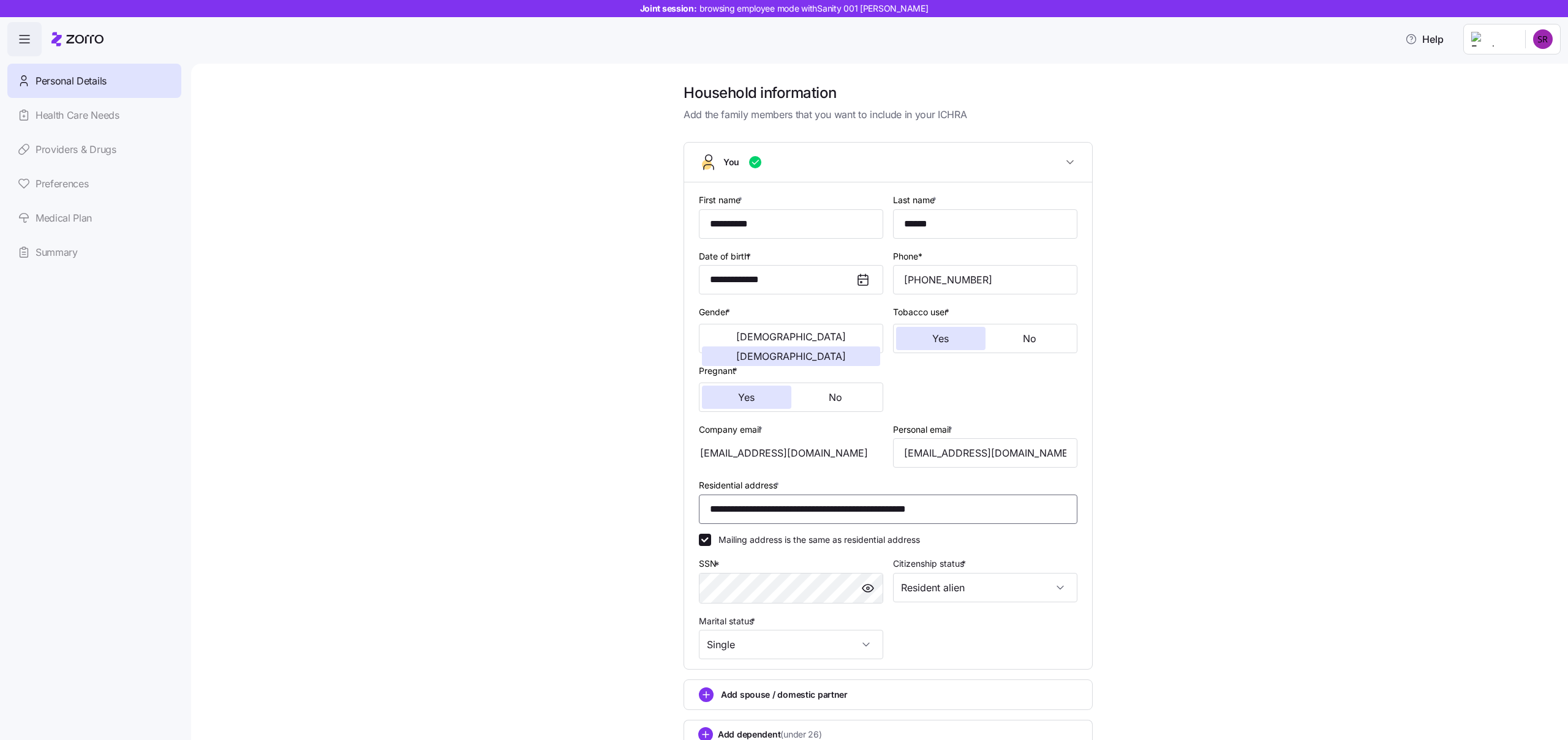
click at [817, 510] on input "**********" at bounding box center [888, 508] width 378 height 29
click at [1099, 524] on div "**********" at bounding box center [888, 444] width 429 height 721
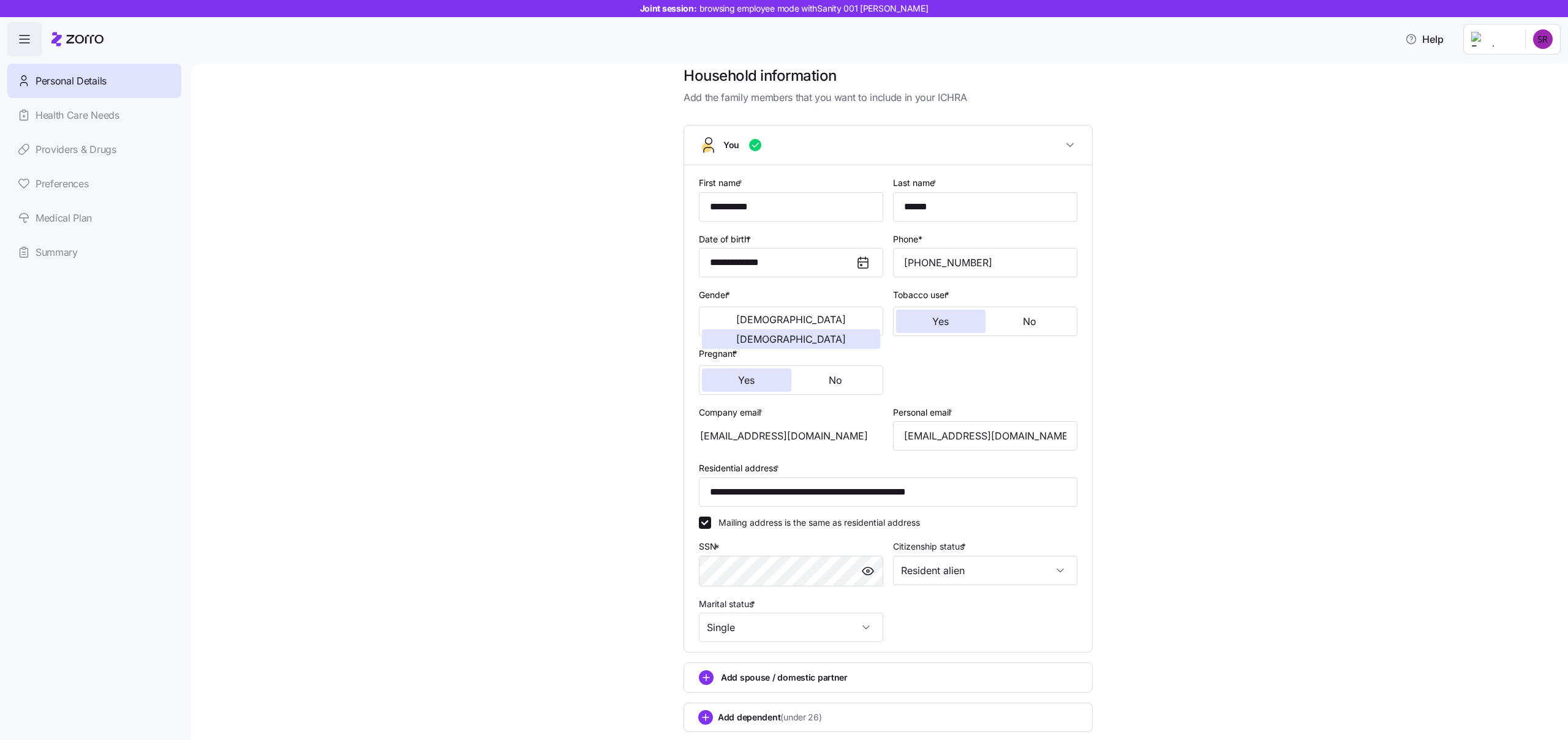
scroll to position [94, 0]
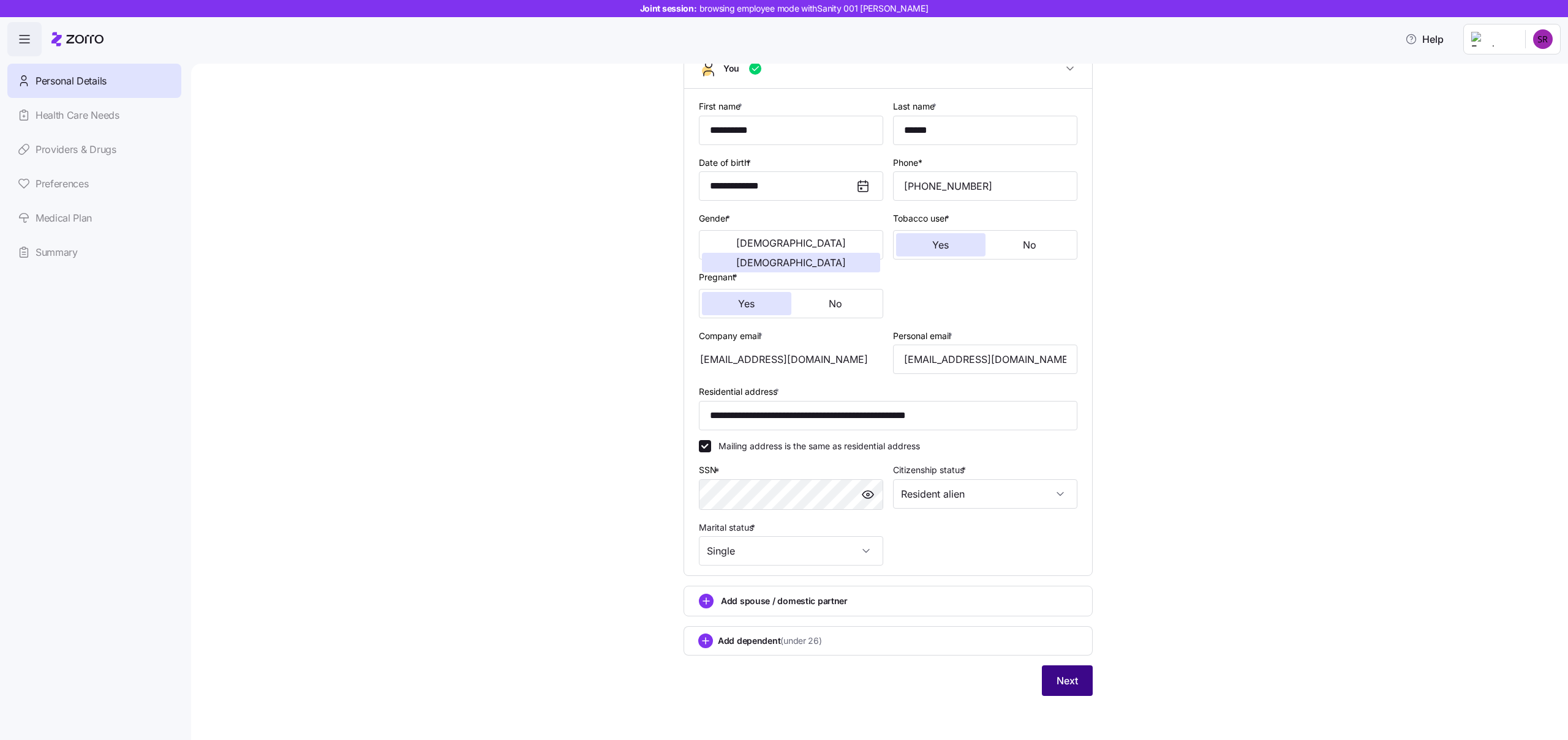
click at [1070, 690] on button "Next" at bounding box center [1067, 680] width 51 height 31
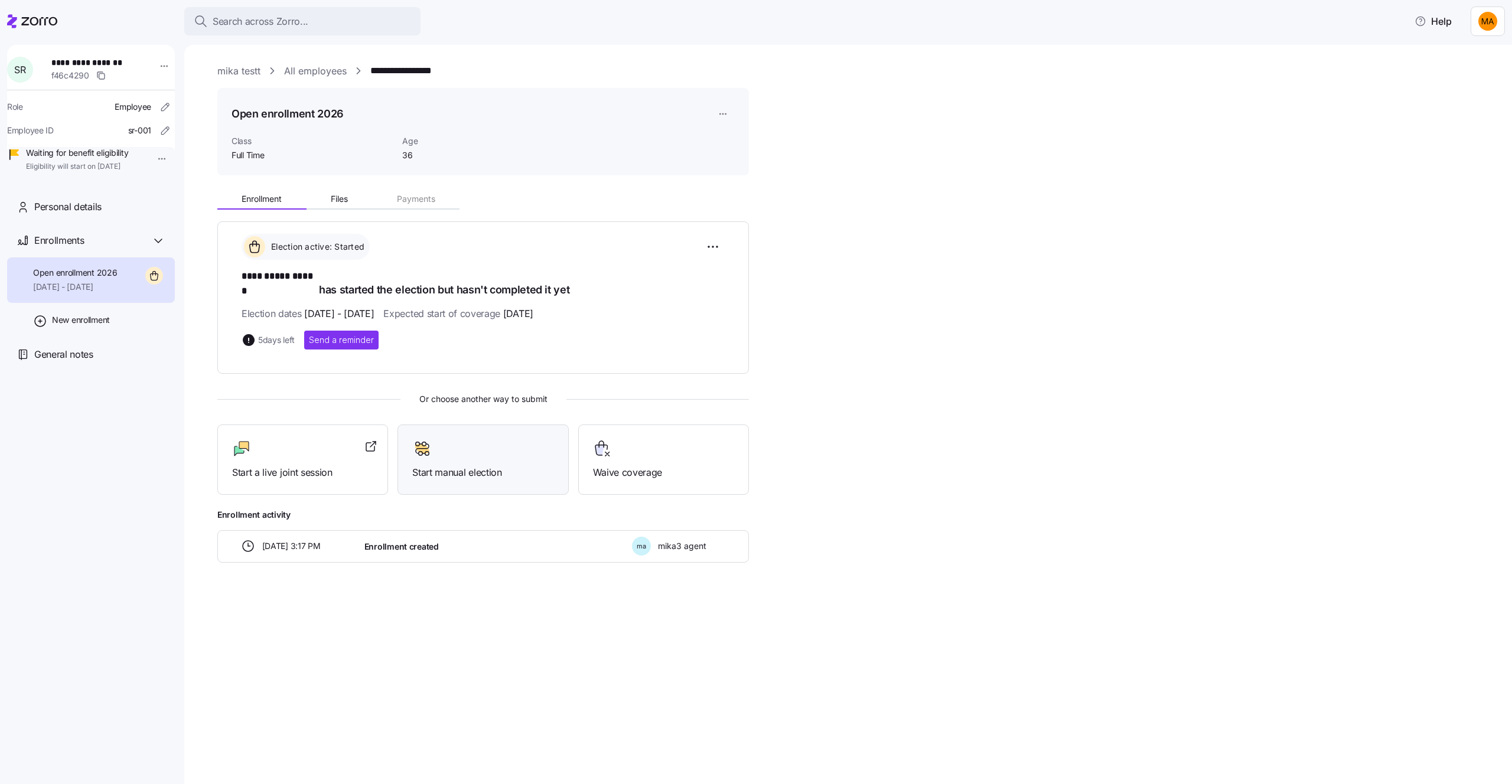
click at [437, 452] on div "Start manual election" at bounding box center [483, 459] width 142 height 41
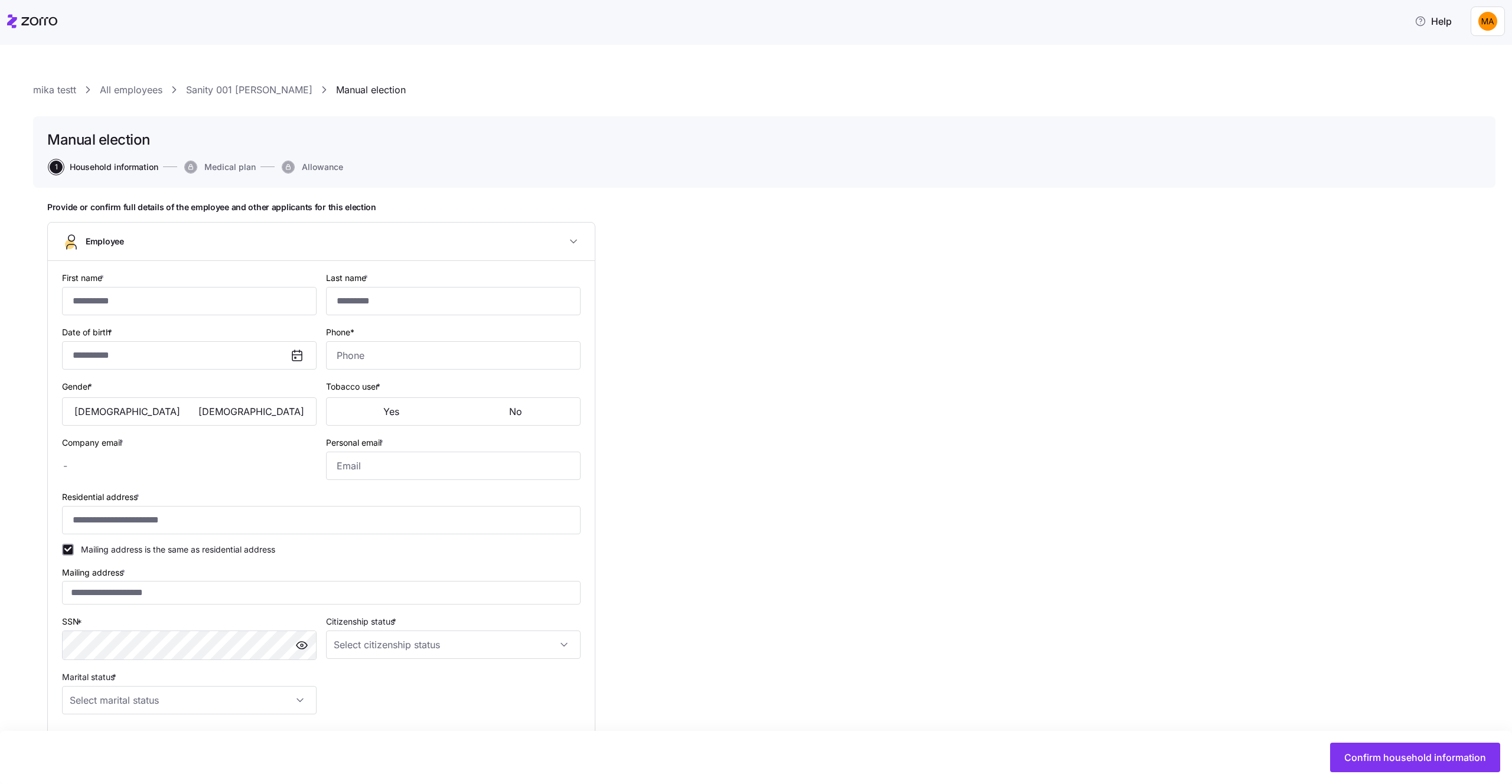
type input "**********"
type input "******"
type input "[EMAIL_ADDRESS][DOMAIN_NAME]"
type input "sanity+001_personal@myzorro.co"
type input "**********"
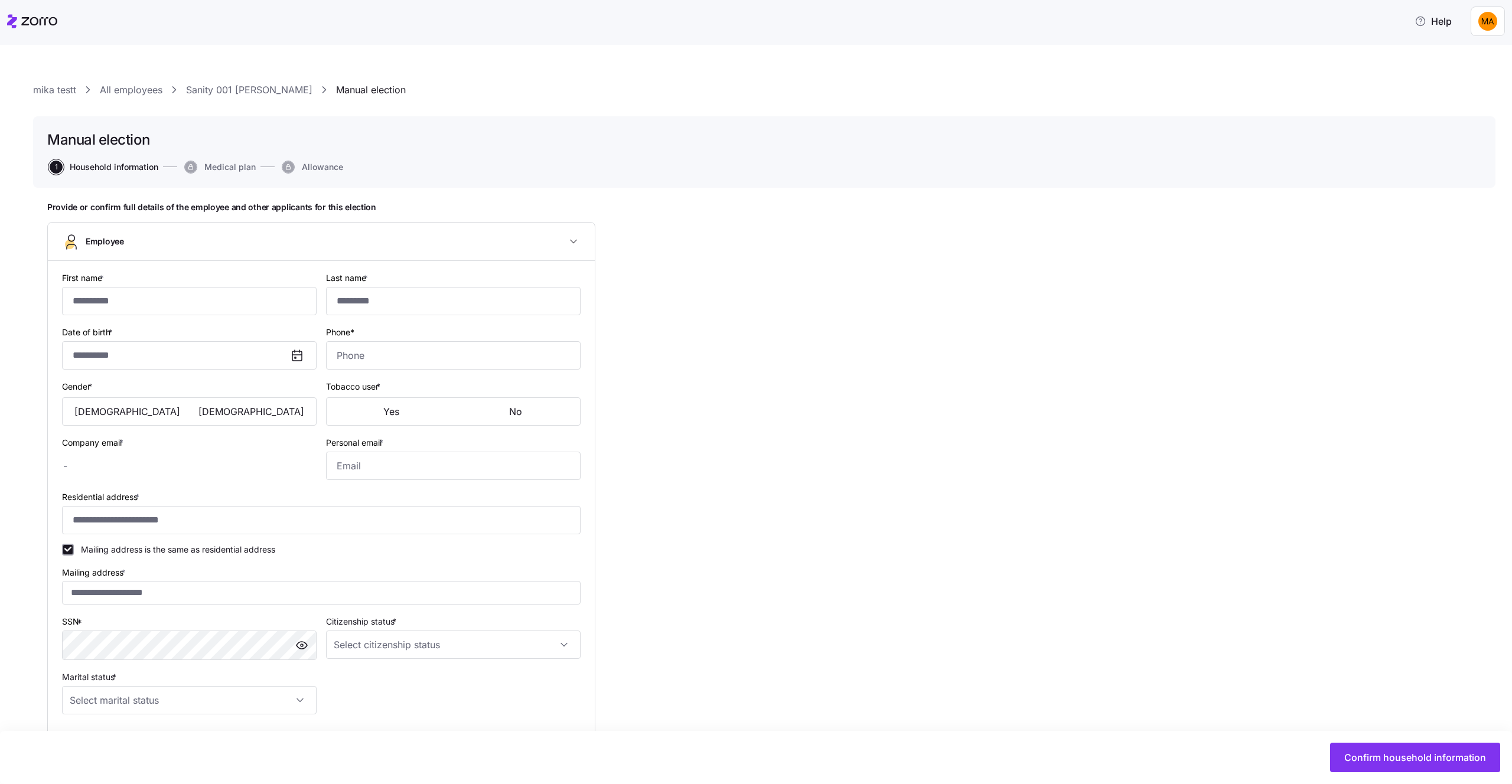
checkbox input "true"
type input "**********"
type input "(202) 514-2000"
type input "Resident alien"
type input "Single"
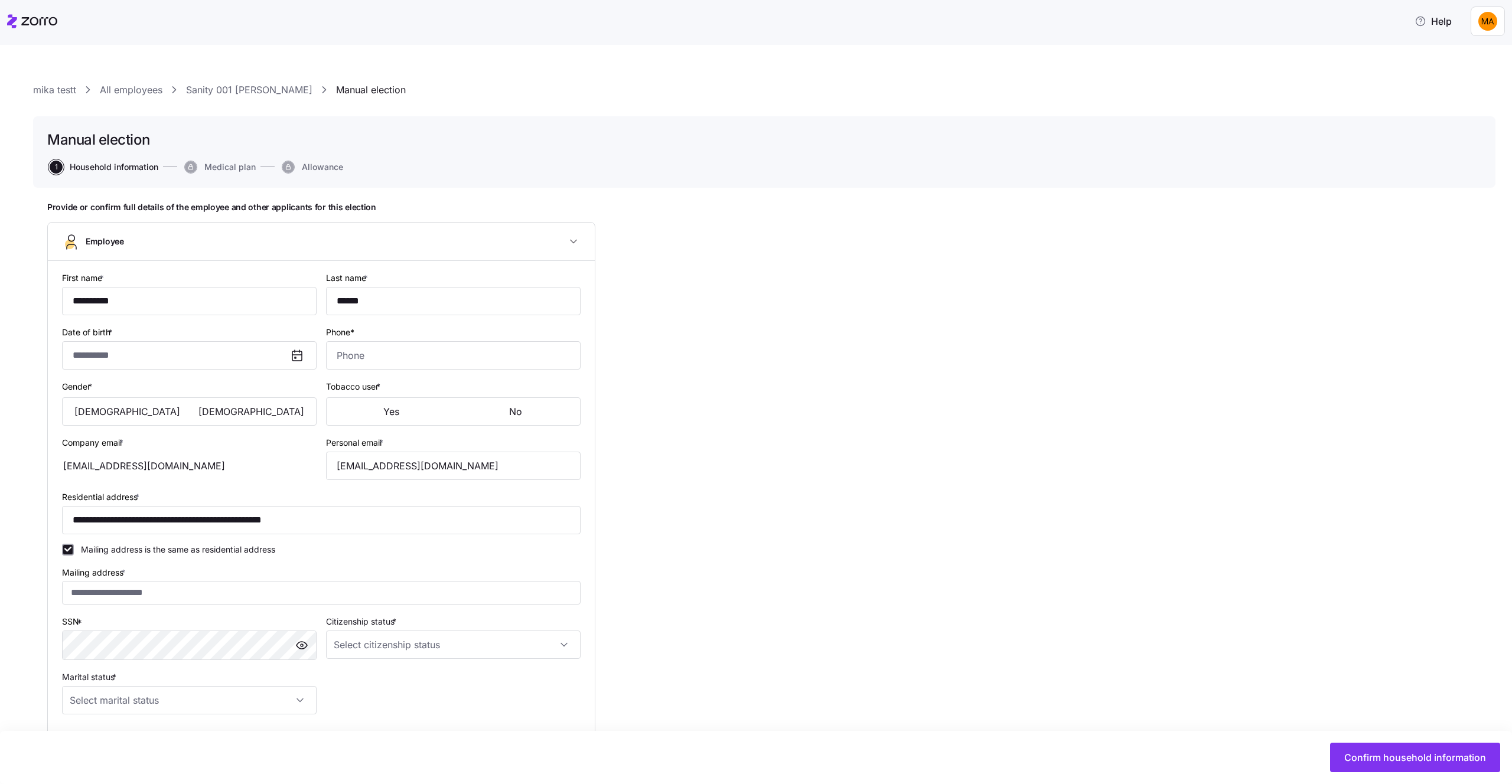
type input "Full Time"
type input "Full time"
type input "Salary"
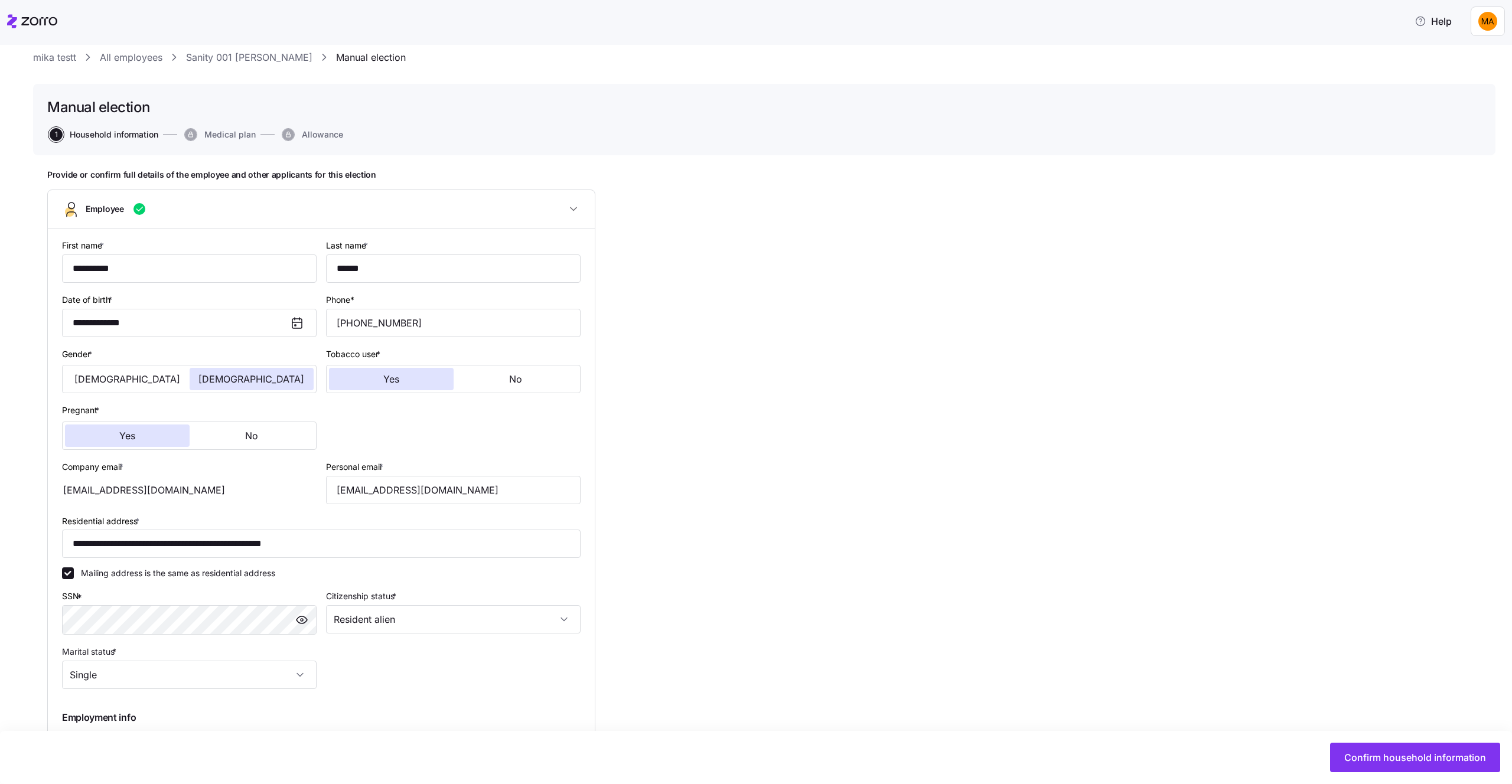
scroll to position [41, 0]
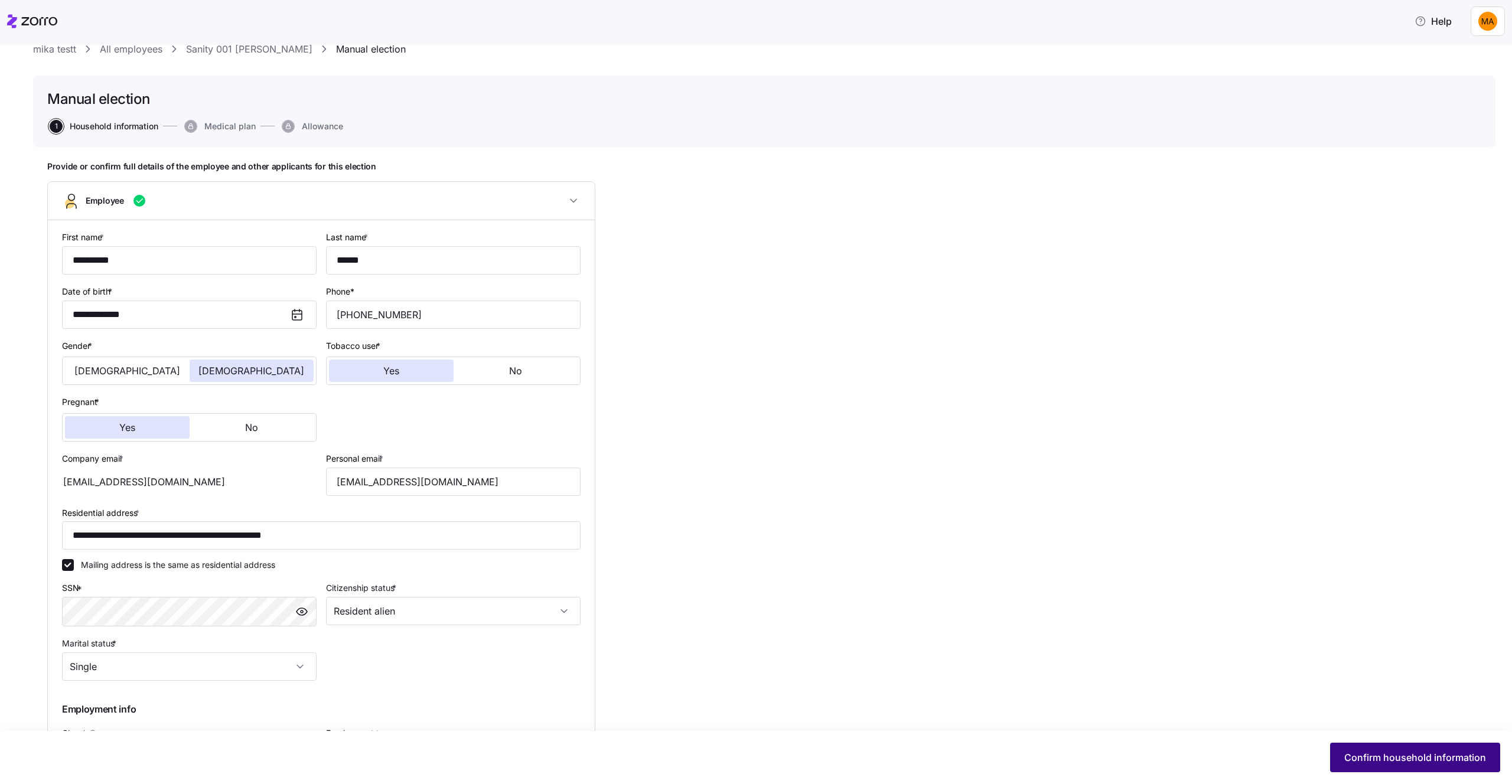
click at [1383, 759] on span "Confirm household information" at bounding box center [1414, 757] width 142 height 14
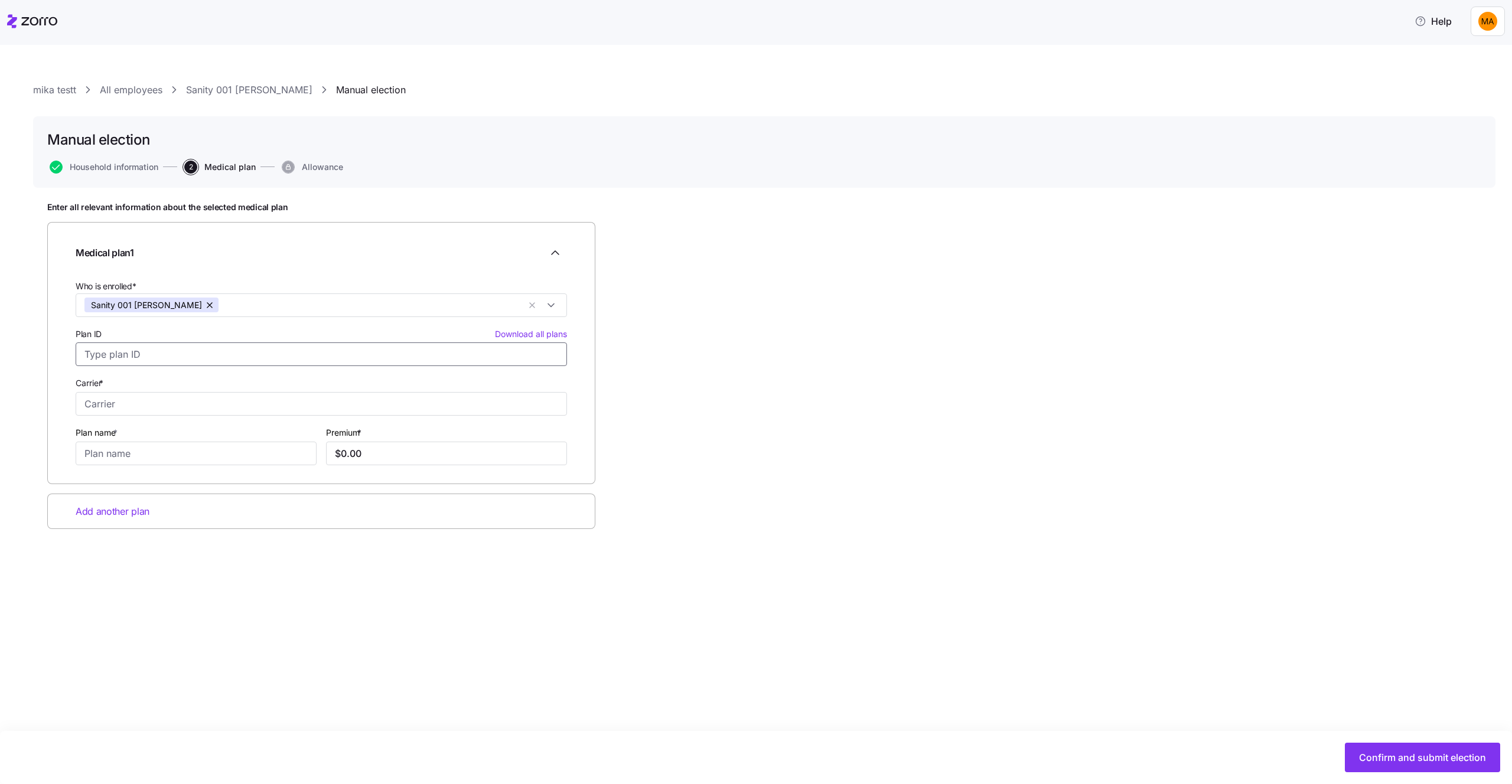
click at [266, 353] on input "Plan ID Download all plans" at bounding box center [321, 354] width 491 height 24
click at [691, 463] on div "Enter all relevant information about the selected medical plan Medical plan 1 W…" at bounding box center [764, 395] width 1434 height 386
click at [551, 335] on span "Download all plans" at bounding box center [531, 334] width 72 height 11
click at [128, 171] on span "Household information" at bounding box center [113, 167] width 88 height 9
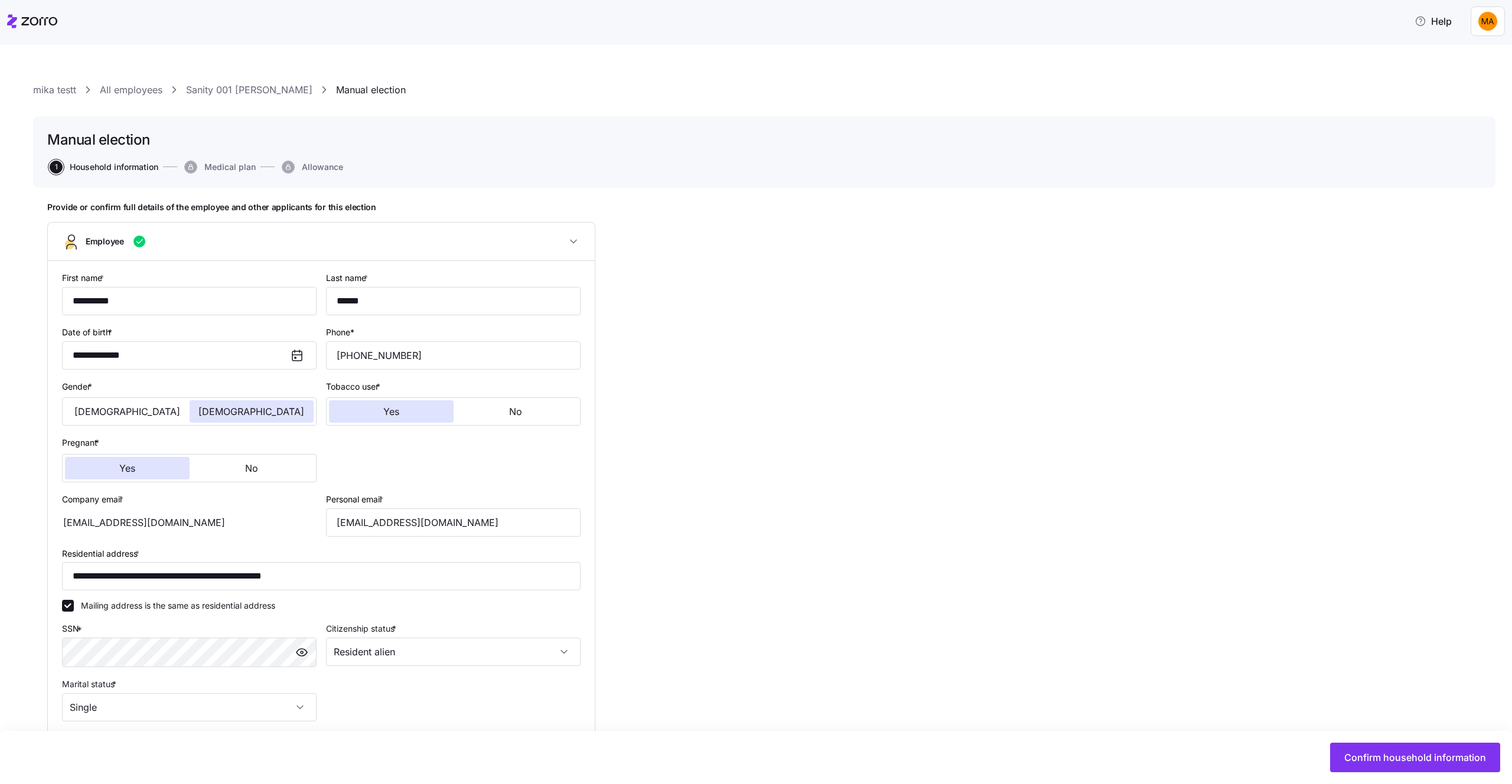
click at [233, 95] on link "Sanity 001 Reznik" at bounding box center [249, 90] width 126 height 15
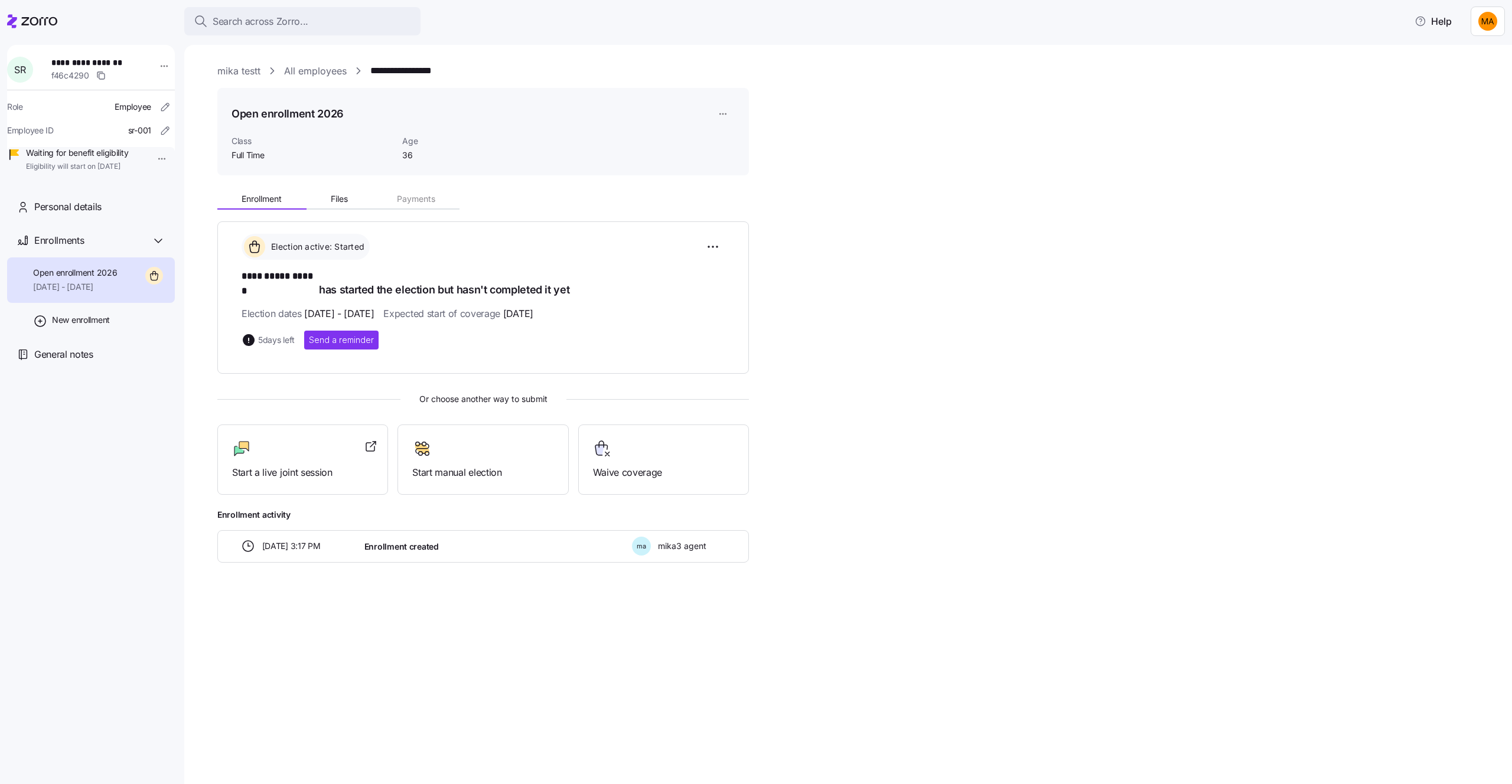
click at [333, 98] on div "Open enrollment 2026 Class Full Time Age 36" at bounding box center [483, 132] width 532 height 88
click at [253, 73] on link "mika testt" at bounding box center [239, 71] width 43 height 15
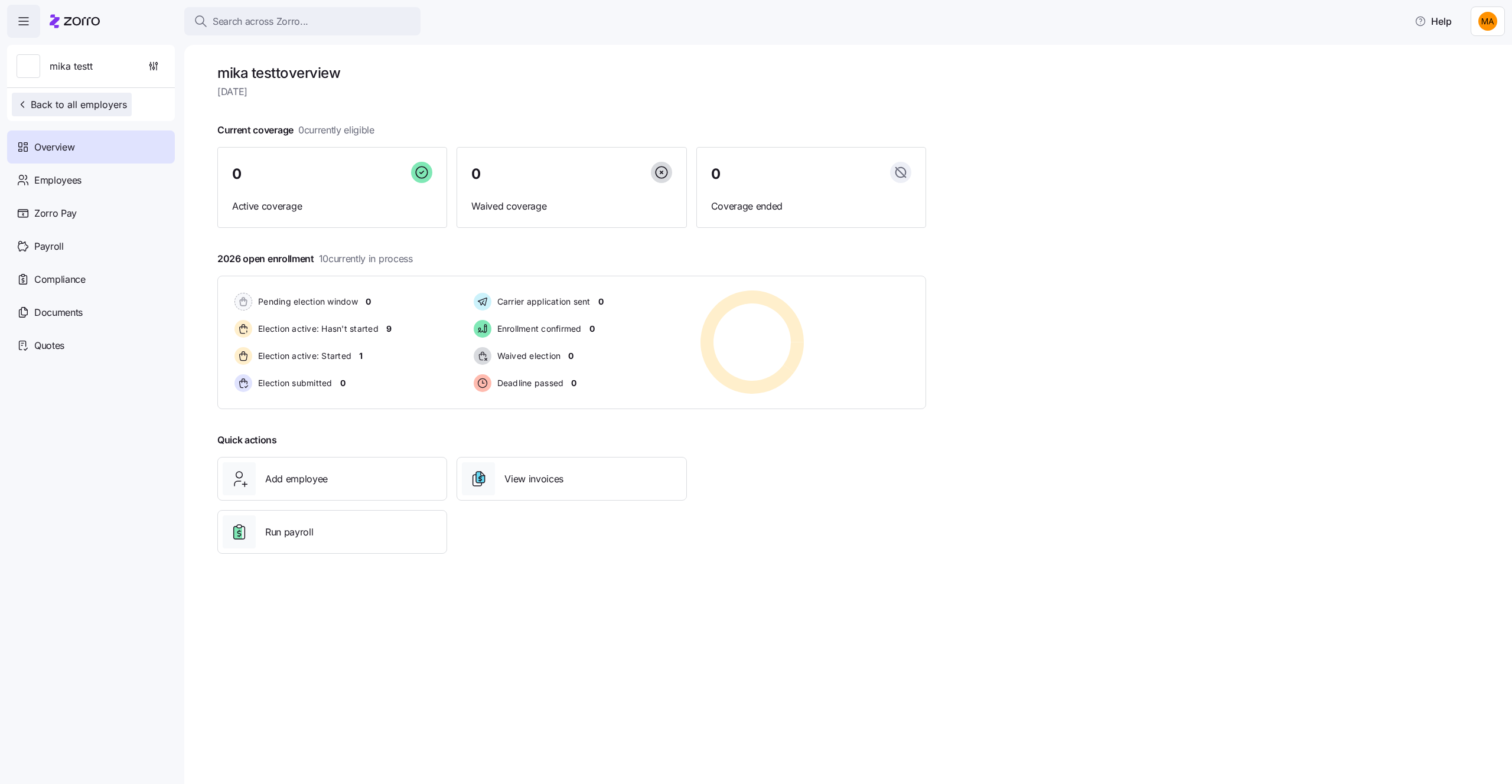
click at [73, 101] on span "Back to all employers" at bounding box center [72, 105] width 111 height 14
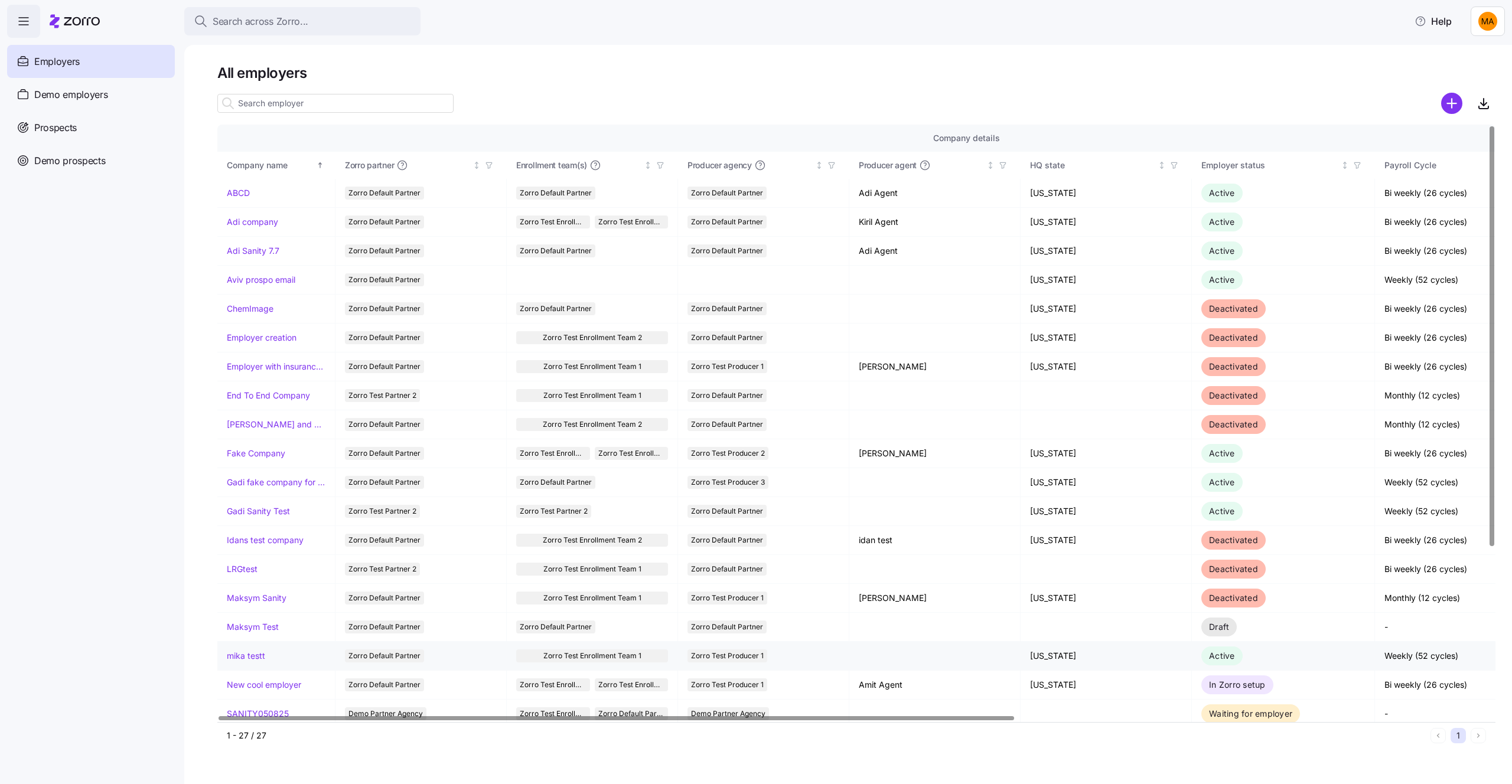
click at [253, 652] on link "mika testt" at bounding box center [246, 655] width 38 height 11
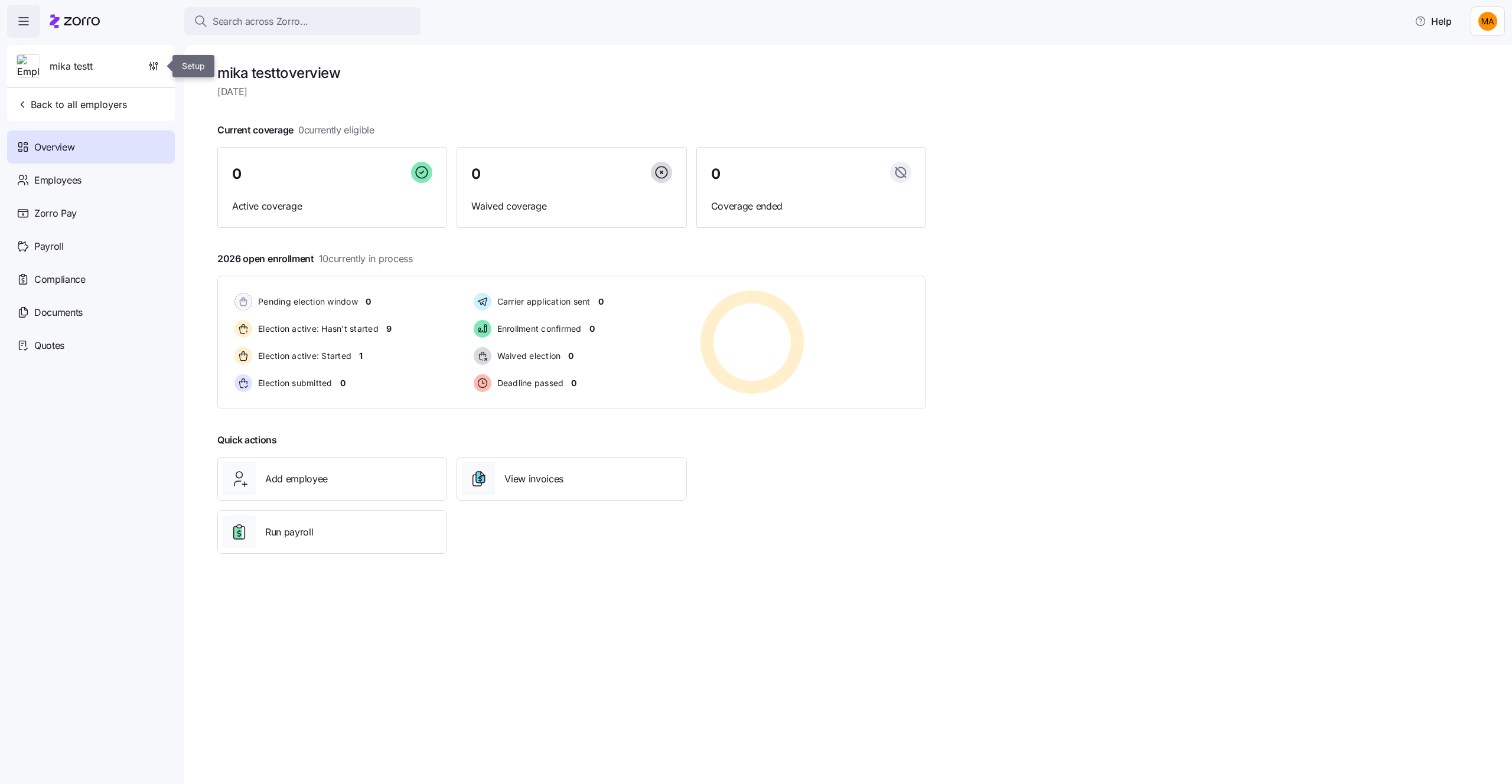
click at [154, 54] on div "mika testt" at bounding box center [91, 65] width 158 height 42
click at [152, 59] on span "button" at bounding box center [153, 65] width 22 height 22
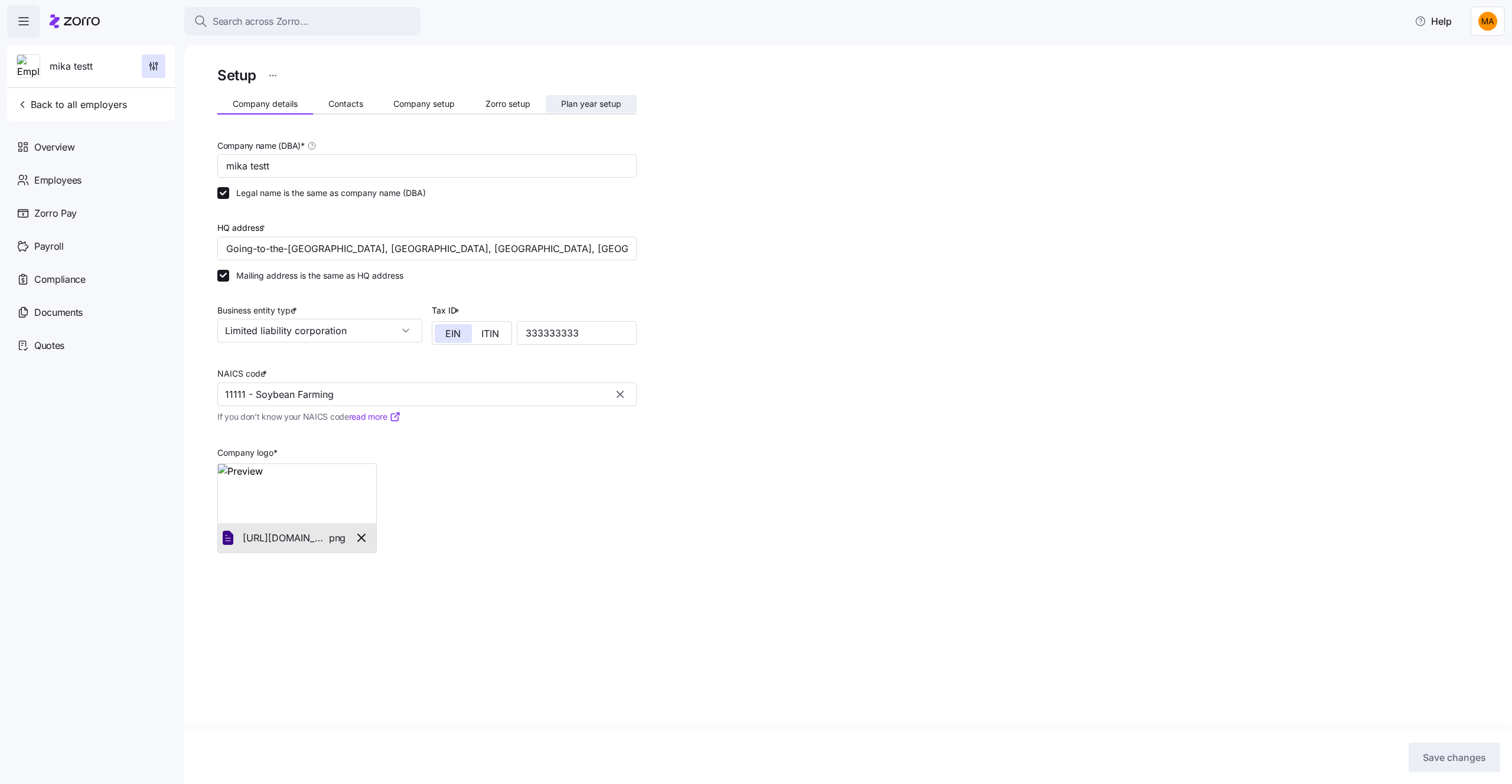
click at [606, 102] on span "Plan year setup" at bounding box center [591, 104] width 60 height 9
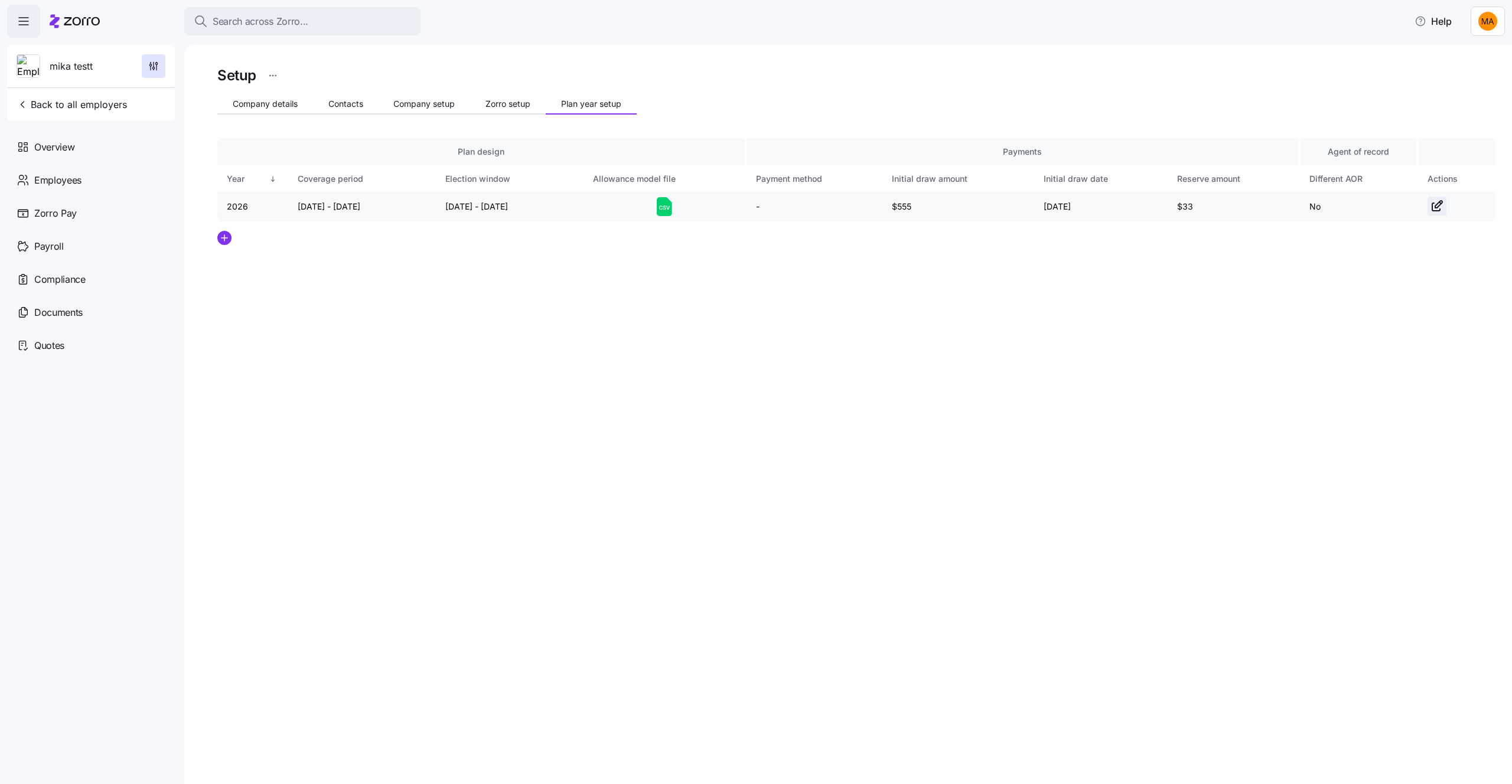
click at [1441, 210] on icon "button" at bounding box center [1437, 206] width 14 height 14
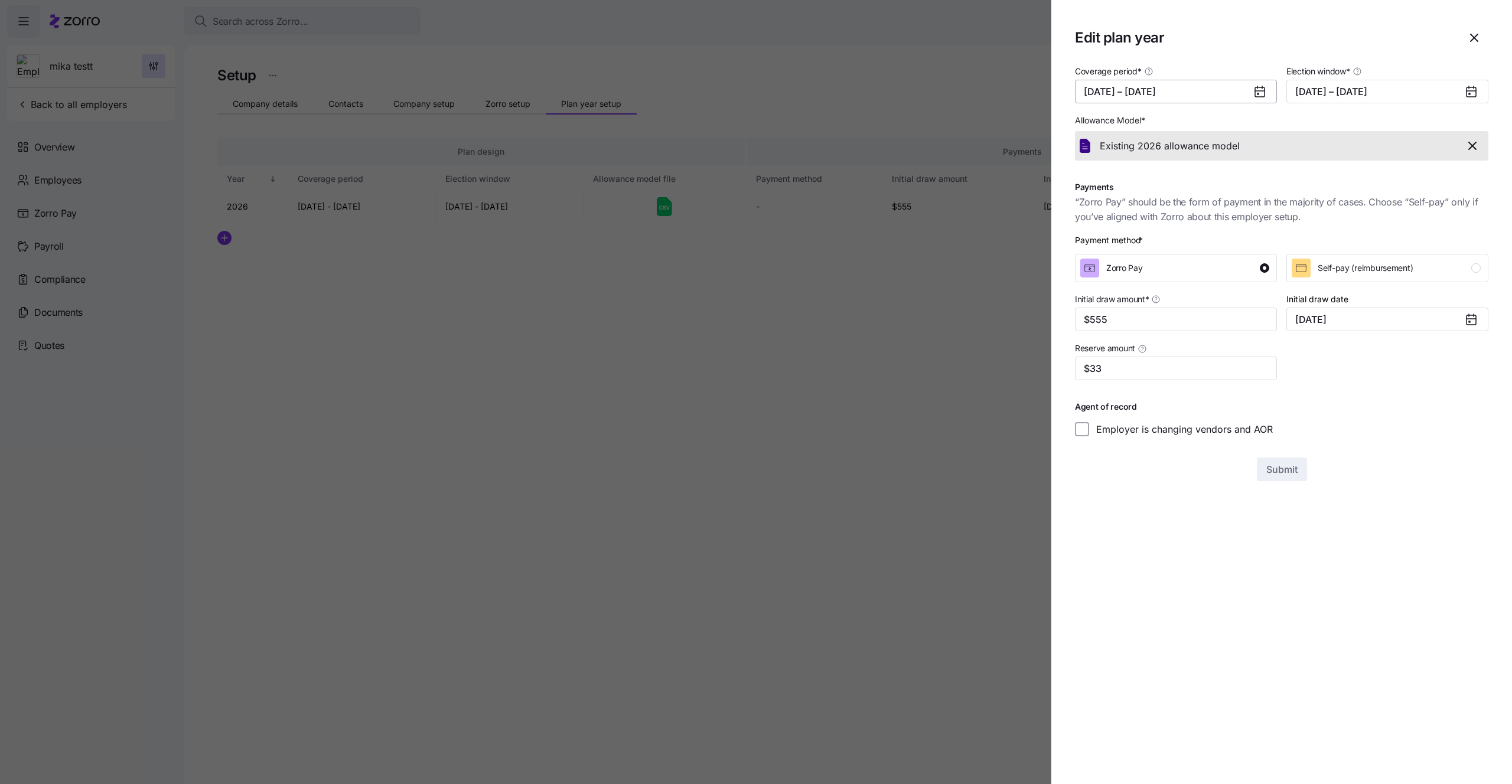
click at [1236, 102] on button "01/01/2026 – 12/31/2026" at bounding box center [1175, 91] width 202 height 24
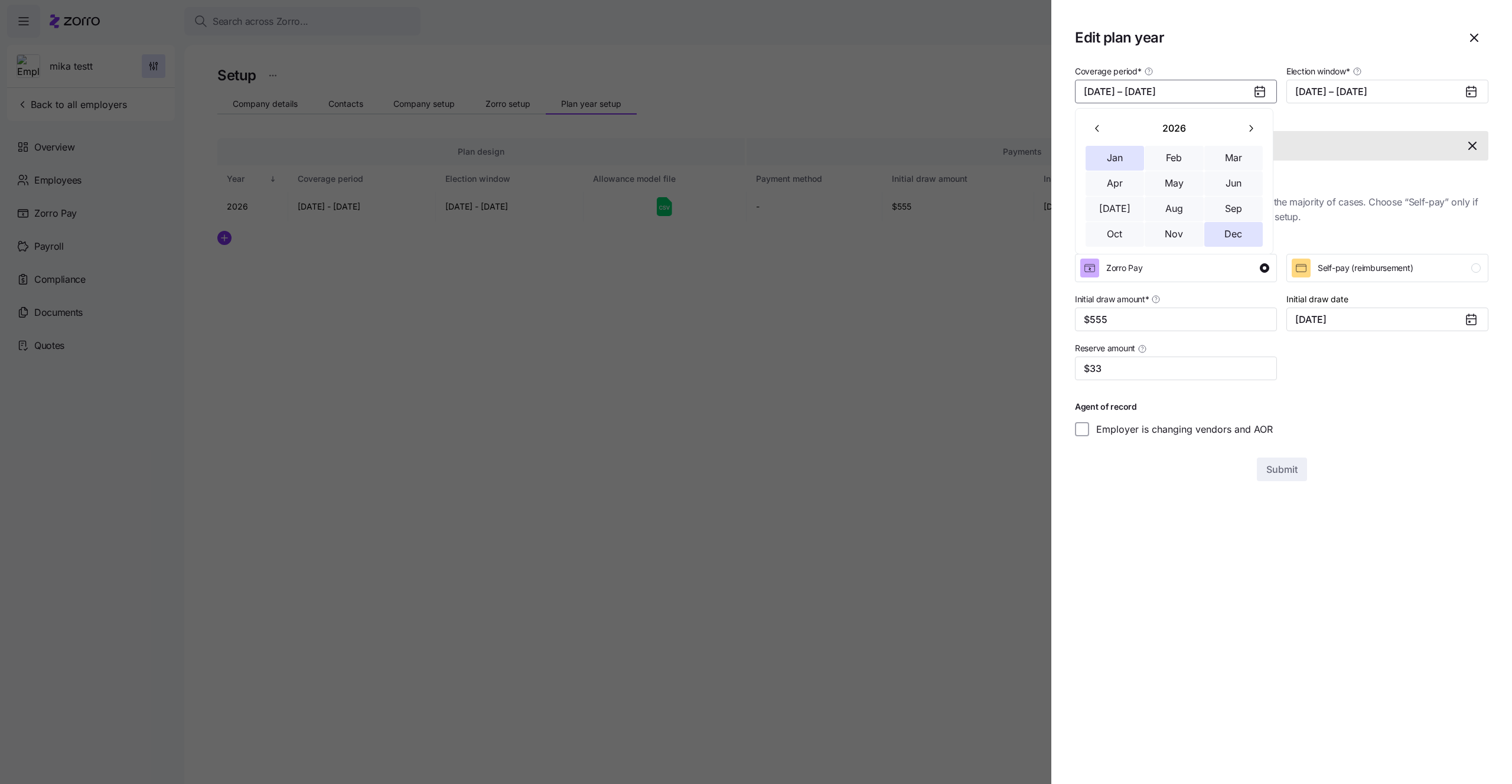
click at [1098, 123] on icon "button" at bounding box center [1098, 129] width 11 height 11
click at [1118, 151] on button "Jan" at bounding box center [1115, 158] width 59 height 25
click at [1218, 242] on button "Dec" at bounding box center [1233, 234] width 59 height 25
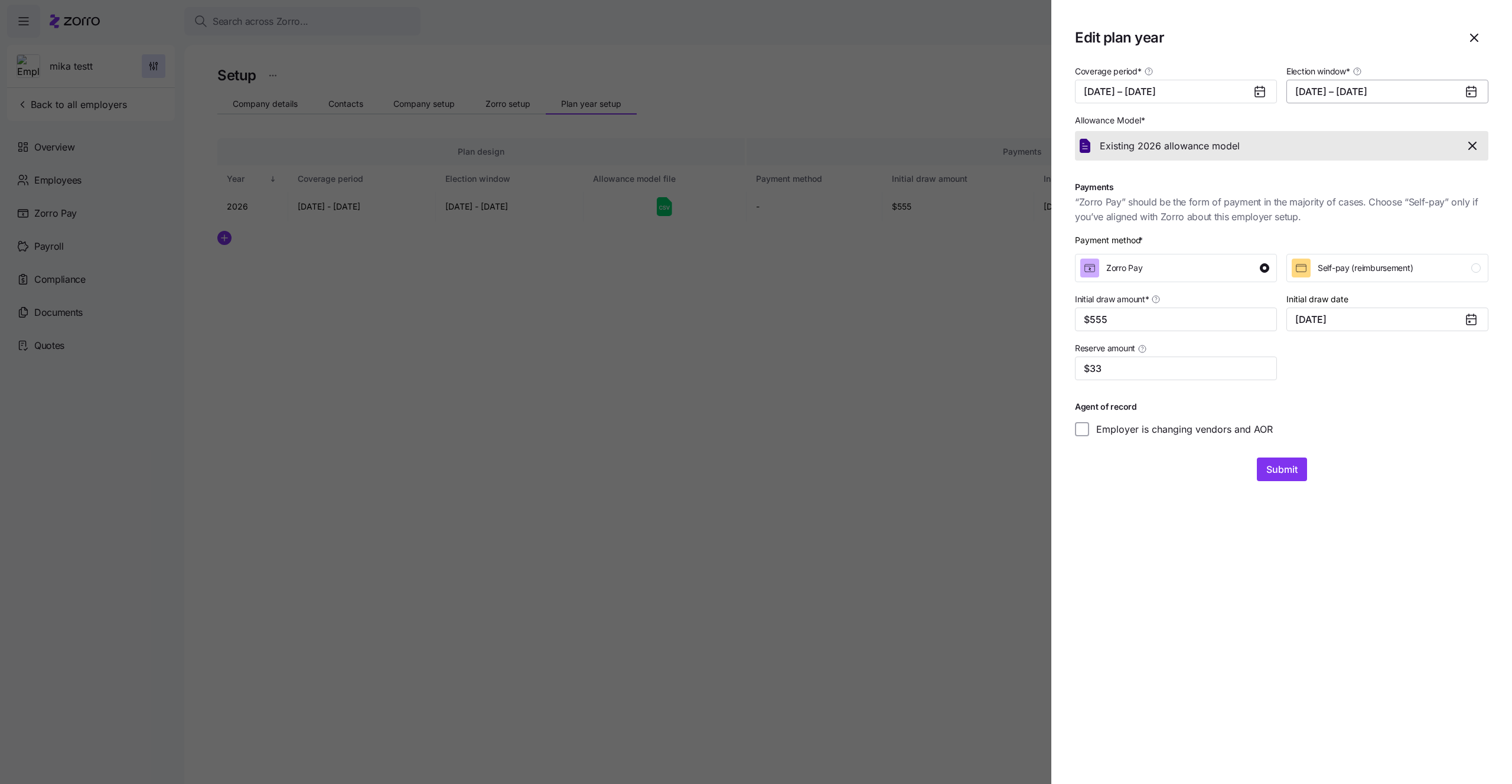
click at [1347, 95] on button "08/13/2025 – 08/31/2025" at bounding box center [1387, 91] width 202 height 24
click at [1354, 513] on section "Edit plan year Coverage period * 01/01/2025 – 12/31/2025 Election window * 08/1…" at bounding box center [1281, 392] width 460 height 784
click at [1302, 465] on button "Submit" at bounding box center [1282, 469] width 50 height 24
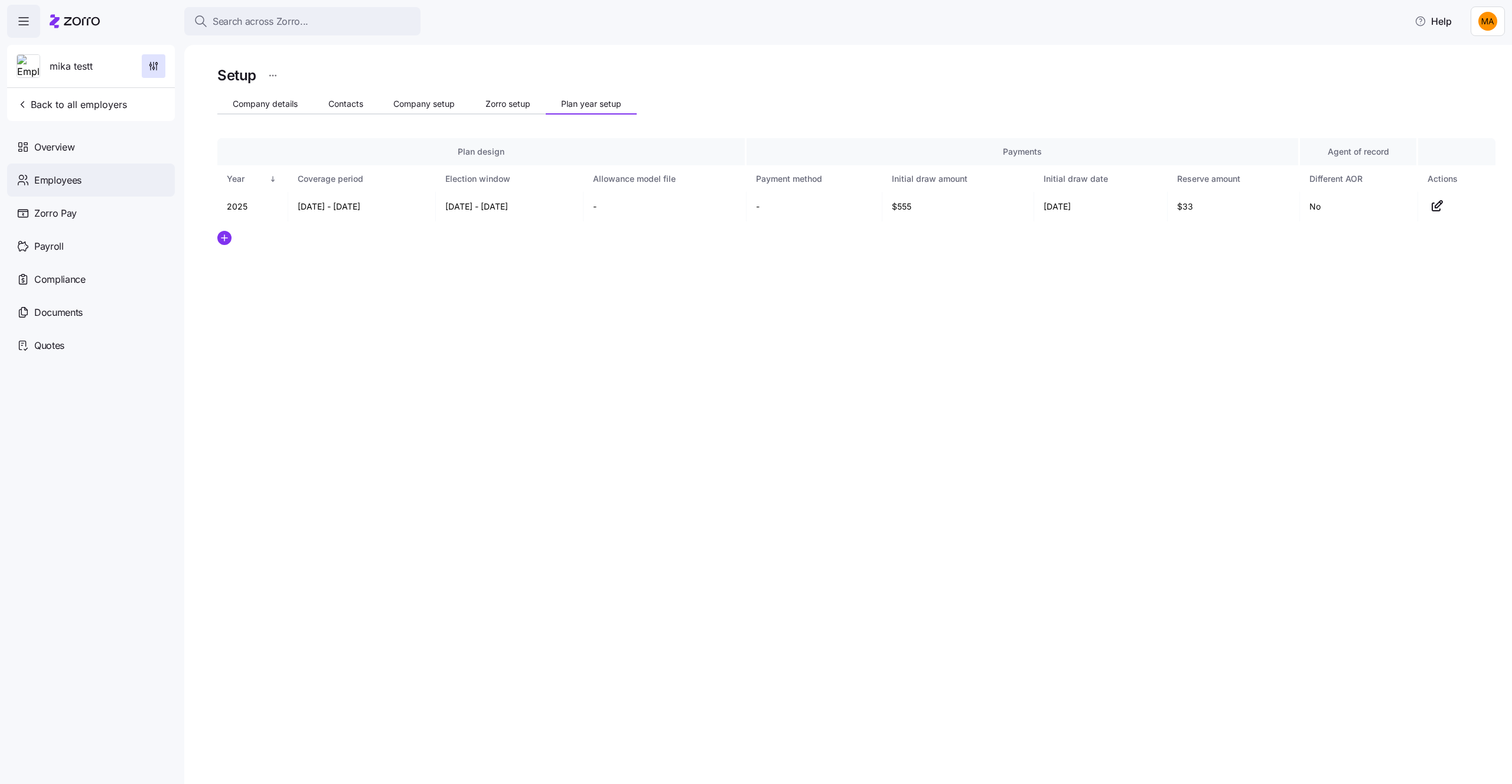
click at [80, 167] on div "Employees" at bounding box center [91, 180] width 168 height 33
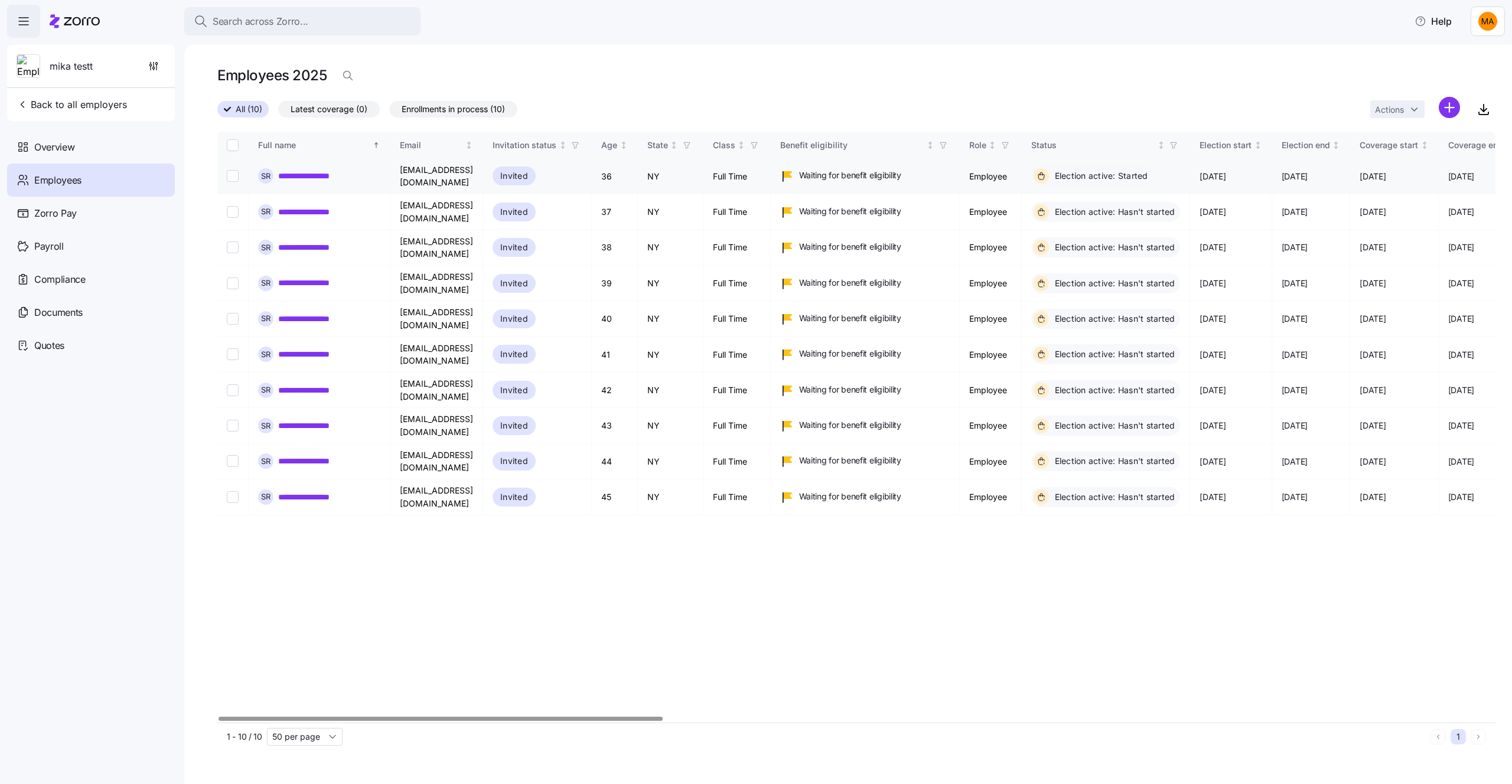
click at [226, 176] on td at bounding box center [233, 176] width 32 height 35
click at [238, 176] on input "Select record 1" at bounding box center [233, 176] width 11 height 11
checkbox input "true"
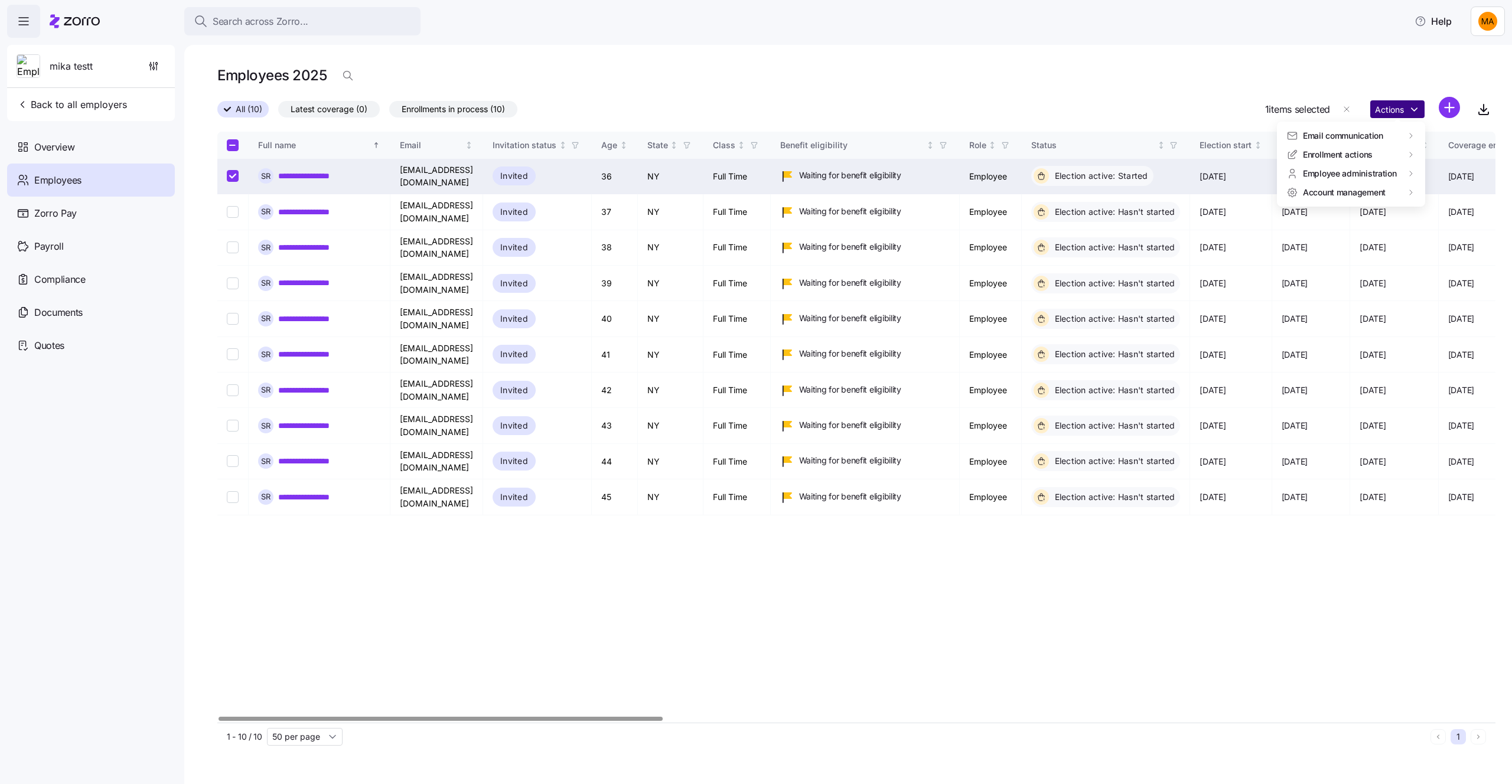
click at [1398, 115] on html "**********" at bounding box center [756, 388] width 1512 height 777
click at [1233, 207] on div "Log in as" at bounding box center [1233, 212] width 85 height 19
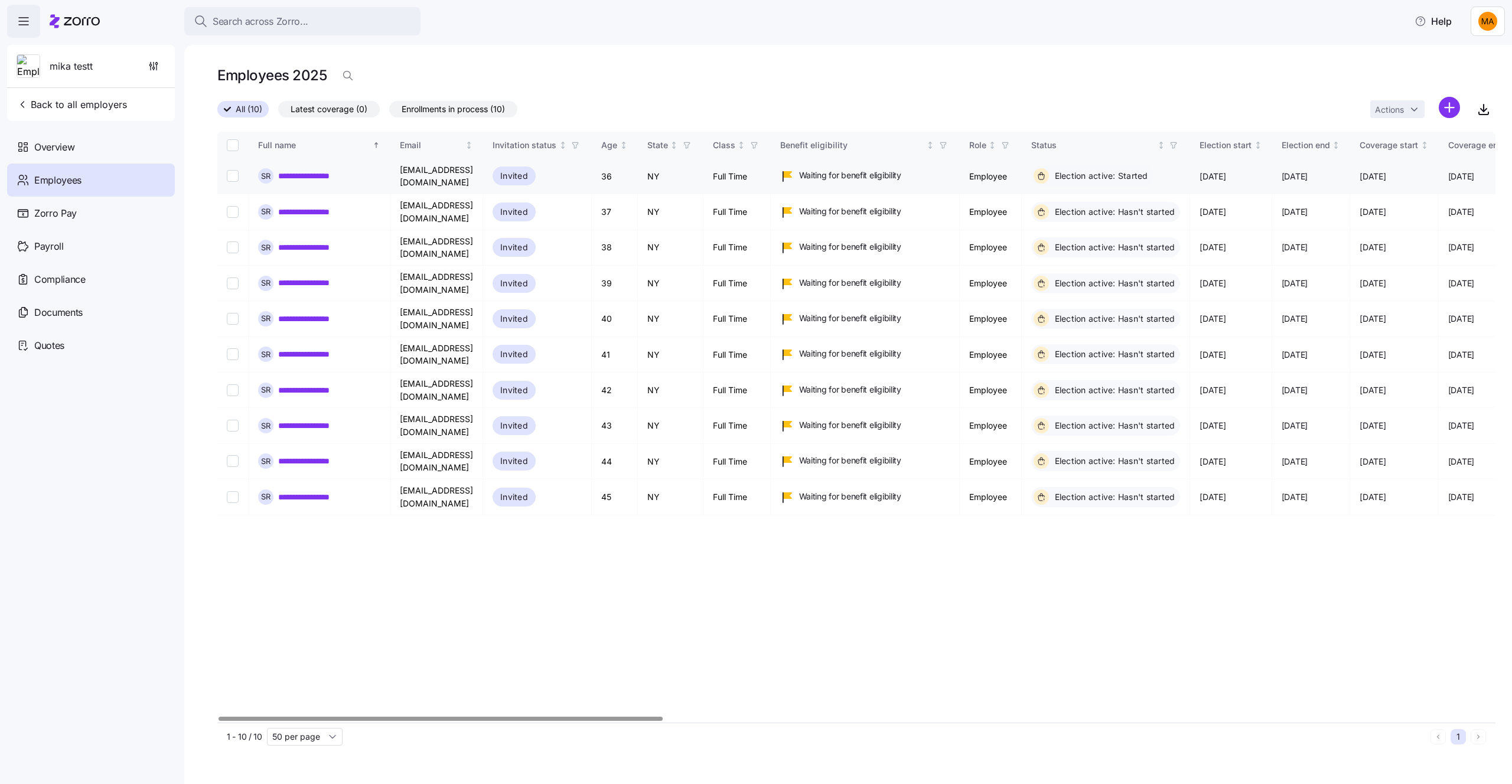
click at [325, 172] on link "**********" at bounding box center [312, 176] width 68 height 11
click at [233, 174] on input "Select record 1" at bounding box center [233, 176] width 11 height 11
checkbox input "true"
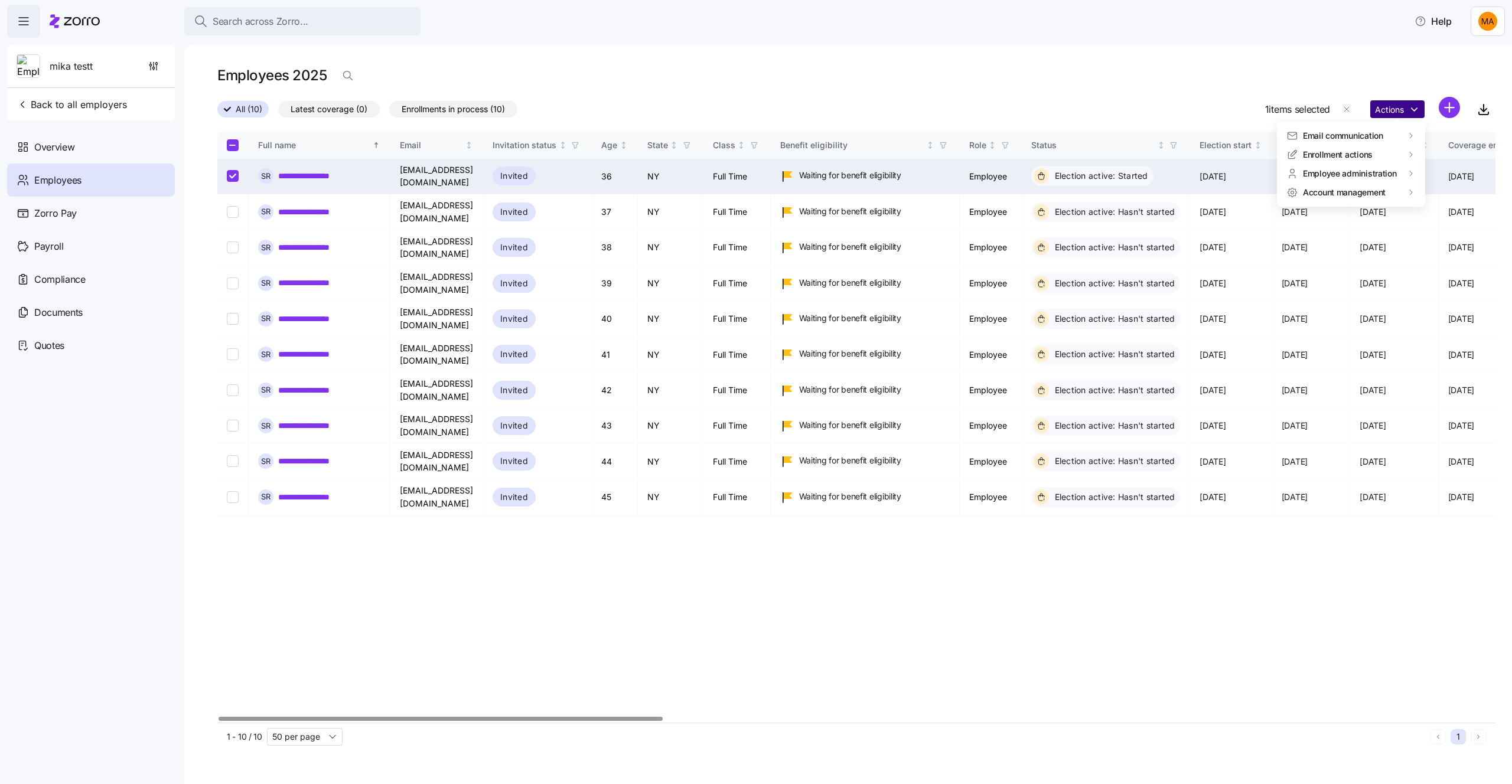
click at [1399, 115] on html "**********" at bounding box center [756, 388] width 1512 height 777
click at [1215, 207] on div "Log in as" at bounding box center [1213, 212] width 35 height 13
click at [232, 206] on input "Select record 2" at bounding box center [233, 212] width 11 height 11
checkbox input "true"
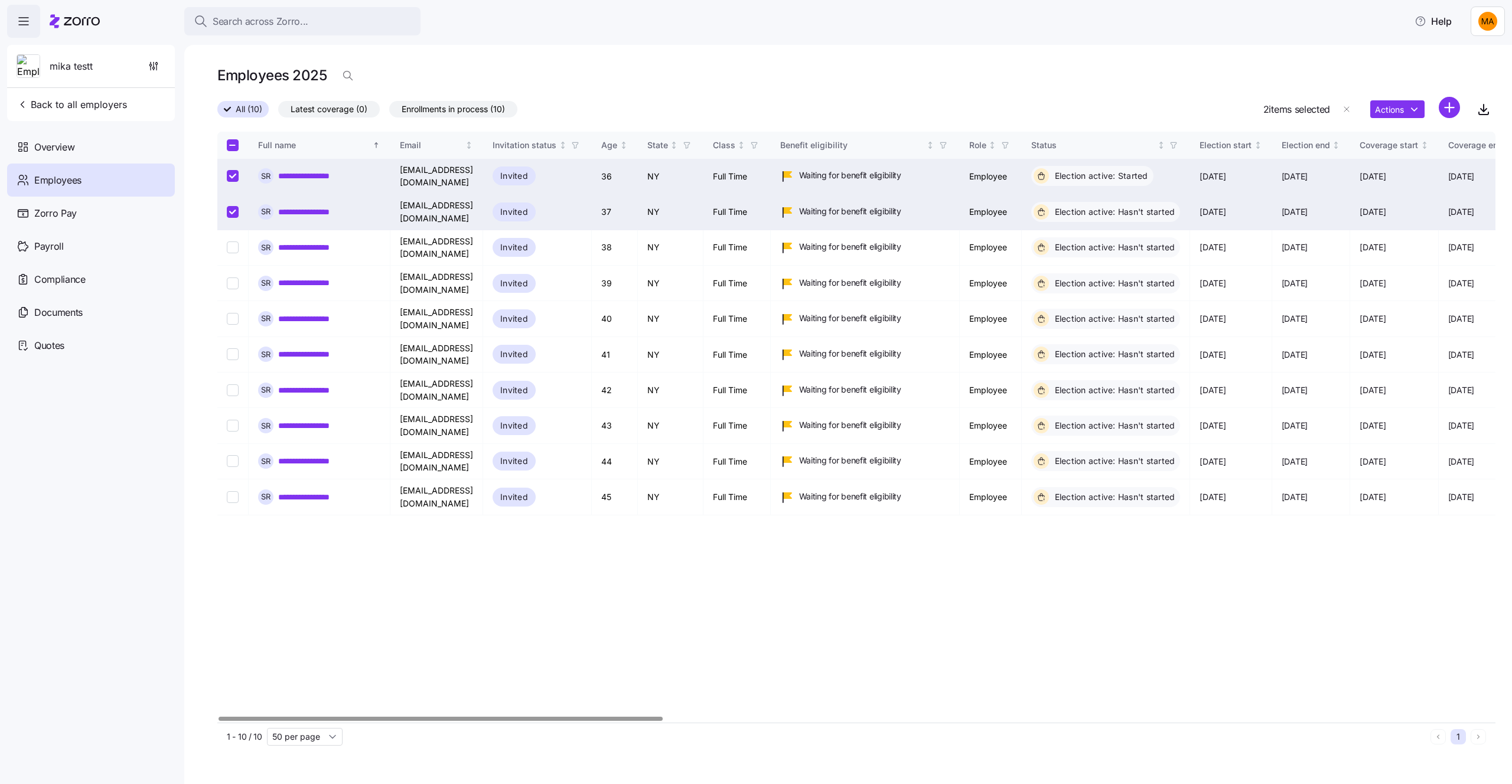
click at [232, 177] on input "Select record 1" at bounding box center [233, 176] width 11 height 11
checkbox input "false"
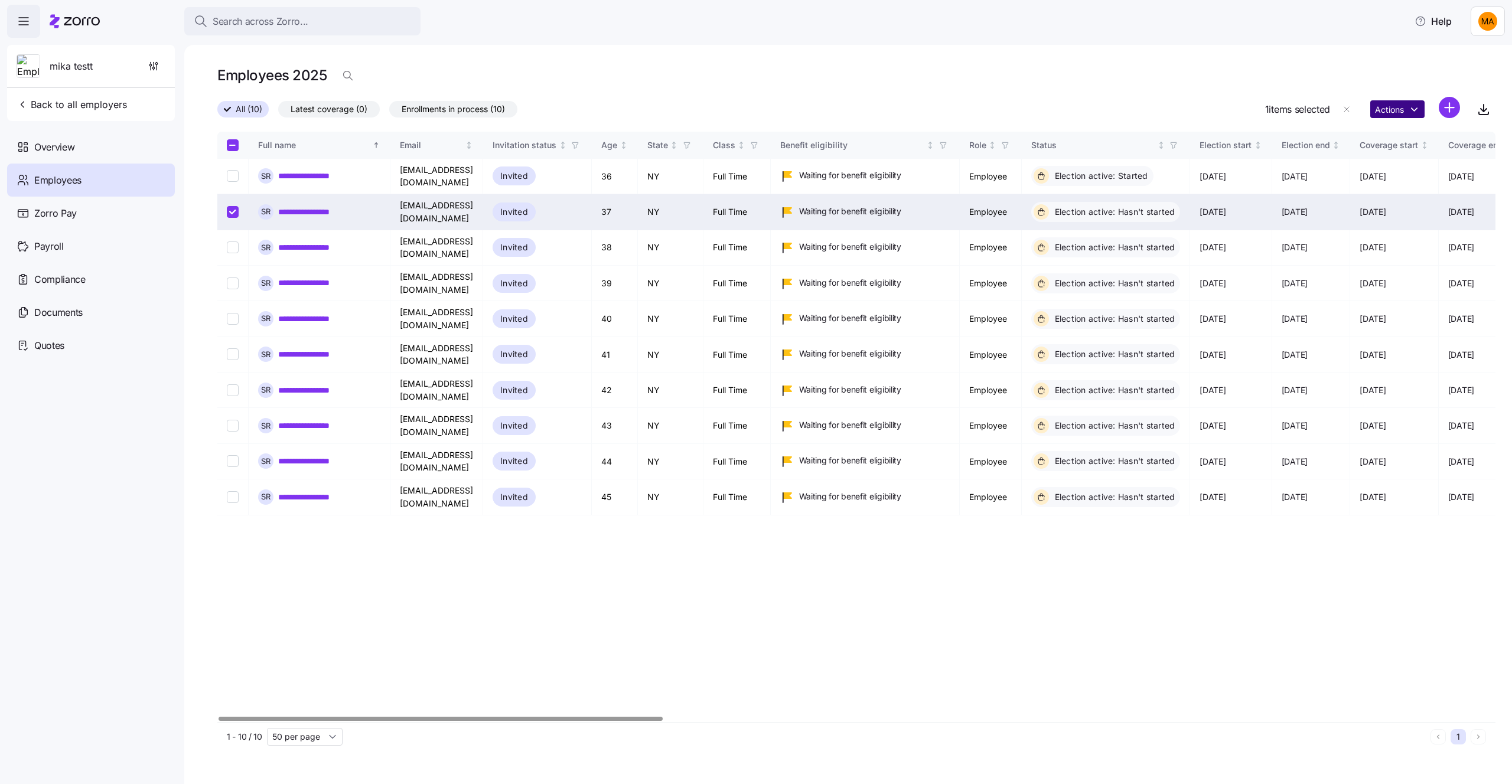
click at [1390, 103] on html "**********" at bounding box center [756, 388] width 1512 height 777
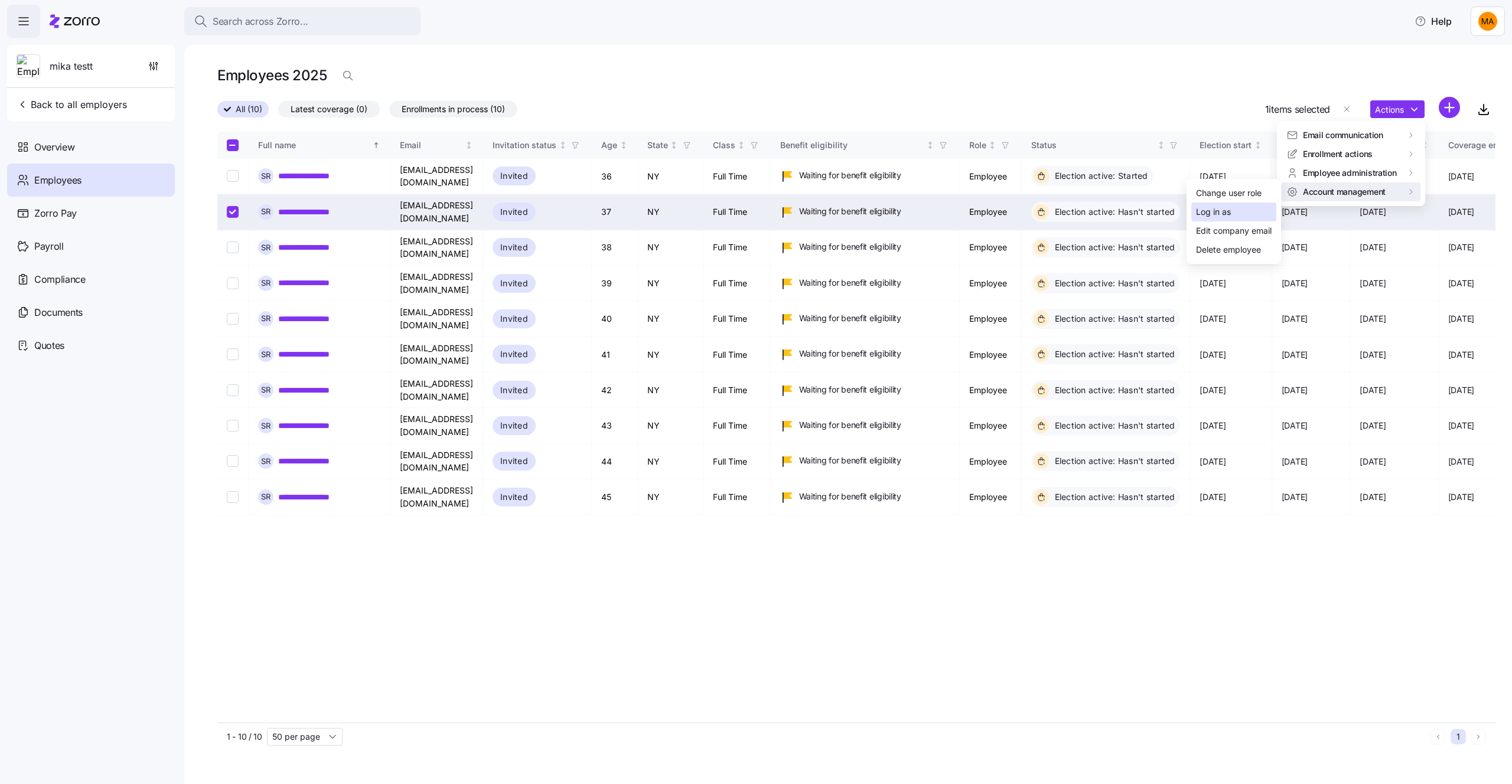
click at [1220, 211] on div "Log in as" at bounding box center [1213, 212] width 35 height 13
click at [1488, 35] on html "**********" at bounding box center [756, 388] width 1512 height 777
click at [1448, 70] on div "Log out" at bounding box center [1456, 72] width 46 height 13
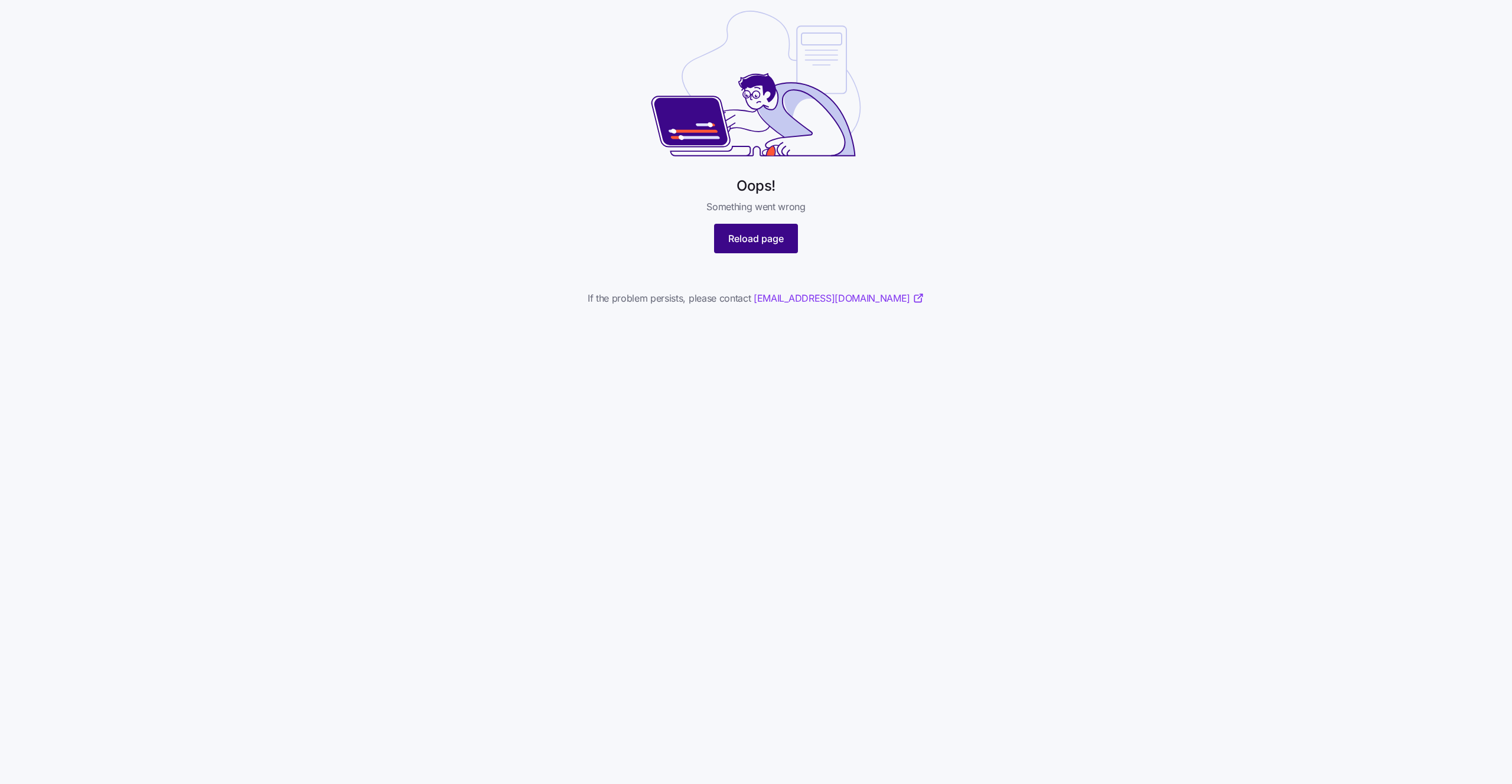
click at [731, 244] on span "Reload page" at bounding box center [756, 238] width 55 height 14
